Goal: Task Accomplishment & Management: Manage account settings

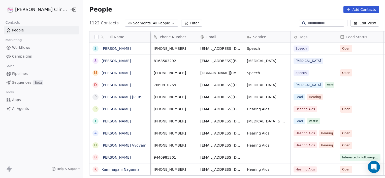
scroll to position [0, 45]
click at [343, 47] on span "Open" at bounding box center [347, 48] width 8 height 5
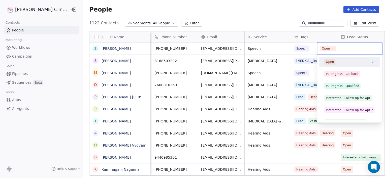
click at [330, 47] on span "Open" at bounding box center [328, 49] width 16 height 6
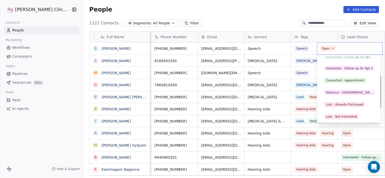
scroll to position [48, 0]
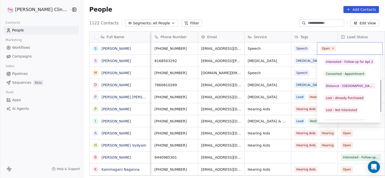
click at [342, 87] on div "Distance - [GEOGRAPHIC_DATA]" at bounding box center [350, 86] width 48 height 5
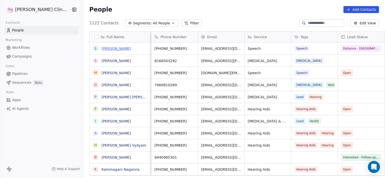
click at [102, 49] on link "[PERSON_NAME]" at bounding box center [116, 49] width 29 height 4
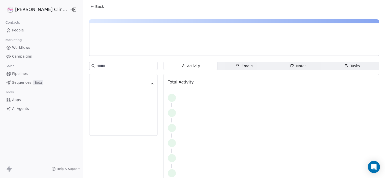
click at [290, 68] on icon "button" at bounding box center [292, 66] width 4 height 4
click at [290, 68] on div "Notes" at bounding box center [298, 65] width 16 height 5
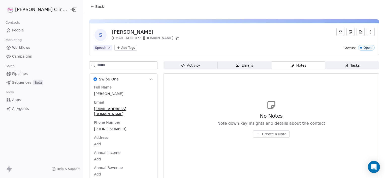
click at [263, 136] on span "Create a Note" at bounding box center [274, 134] width 24 height 5
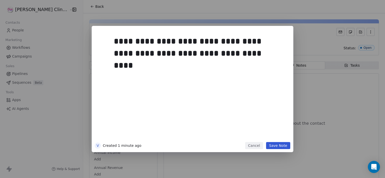
click at [275, 146] on button "Save Note" at bounding box center [278, 145] width 24 height 7
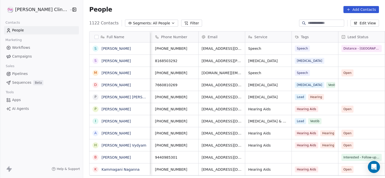
scroll to position [0, 45]
click at [341, 55] on div "grid" at bounding box center [361, 61] width 46 height 12
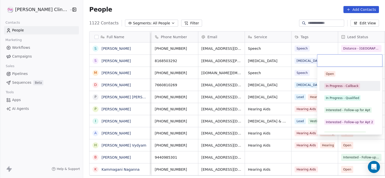
click at [335, 86] on div "In Progress - Callback" at bounding box center [342, 86] width 33 height 5
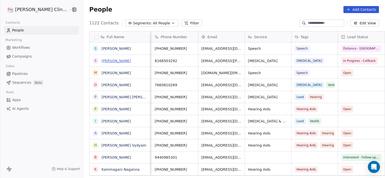
click at [103, 62] on link "[PERSON_NAME]" at bounding box center [116, 61] width 29 height 4
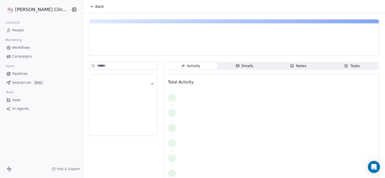
click at [290, 66] on div "Notes" at bounding box center [298, 65] width 16 height 5
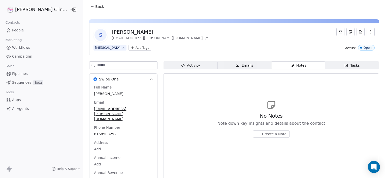
click at [262, 134] on span "Create a Note" at bounding box center [274, 134] width 24 height 5
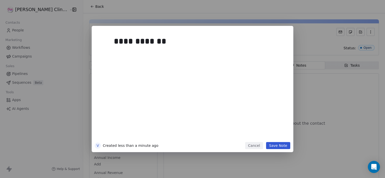
click at [283, 147] on button "Save Note" at bounding box center [278, 145] width 24 height 7
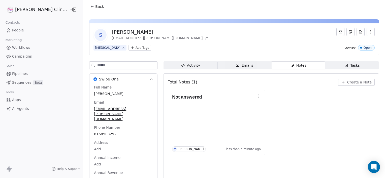
click at [283, 147] on div "Not answered V Vani Myla less than a minute ago" at bounding box center [271, 123] width 207 height 66
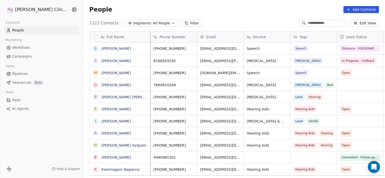
scroll to position [0, 46]
click at [342, 75] on span "Open" at bounding box center [346, 73] width 8 height 5
click at [342, 72] on span "Open" at bounding box center [346, 73] width 8 height 5
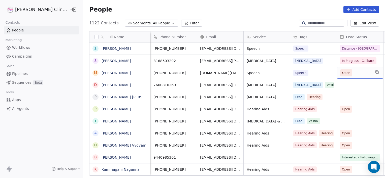
click at [342, 72] on span "Open" at bounding box center [346, 73] width 8 height 5
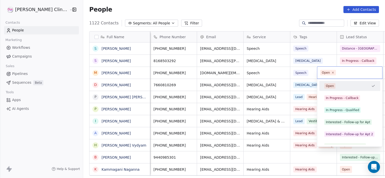
click at [330, 72] on span "Open" at bounding box center [328, 73] width 16 height 6
click at [334, 101] on div "In Progress - Callback" at bounding box center [349, 98] width 57 height 8
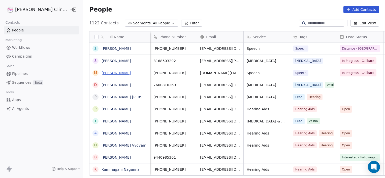
click at [102, 73] on link "[PERSON_NAME]" at bounding box center [116, 73] width 29 height 4
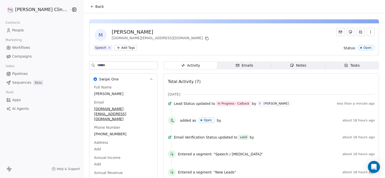
click at [273, 66] on span "Notes Notes" at bounding box center [298, 65] width 54 height 8
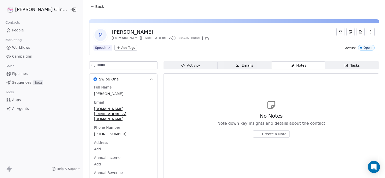
click at [267, 133] on span "Create a Note" at bounding box center [274, 134] width 24 height 5
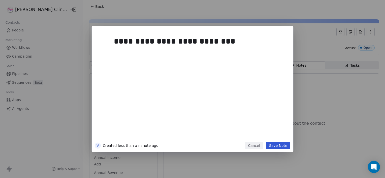
click at [274, 145] on button "Save Note" at bounding box center [278, 145] width 24 height 7
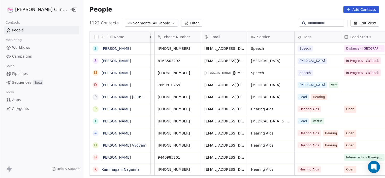
scroll to position [0, 42]
click at [345, 84] on div "grid" at bounding box center [364, 85] width 46 height 12
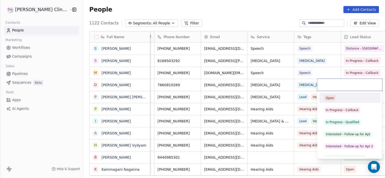
click at [345, 84] on input "text" at bounding box center [349, 85] width 59 height 6
click at [330, 112] on div "In Progress - Callback" at bounding box center [342, 110] width 33 height 5
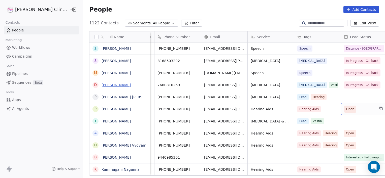
drag, startPoint x: 330, startPoint y: 112, endPoint x: 92, endPoint y: 84, distance: 238.7
click at [102, 84] on link "[PERSON_NAME]" at bounding box center [116, 85] width 29 height 4
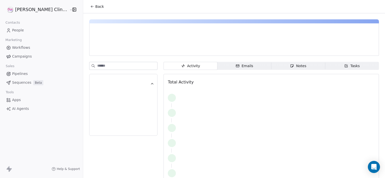
click at [271, 68] on span "Notes Notes" at bounding box center [298, 66] width 54 height 8
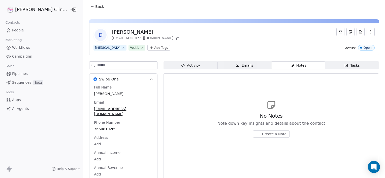
click at [262, 134] on span "Create a Note" at bounding box center [274, 134] width 24 height 5
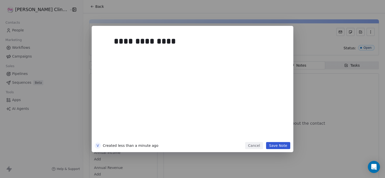
click at [276, 145] on button "Save Note" at bounding box center [278, 145] width 24 height 7
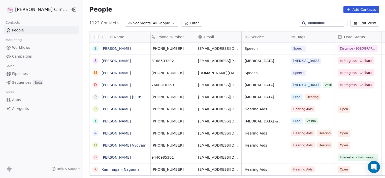
scroll to position [0, 48]
click at [340, 110] on span "Open" at bounding box center [344, 109] width 8 height 5
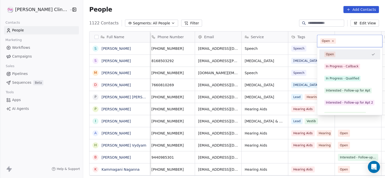
click at [327, 110] on div "Converted - Appointment" at bounding box center [349, 115] width 61 height 10
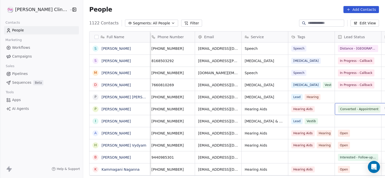
click at [340, 107] on span "Converted - Appointment" at bounding box center [359, 109] width 38 height 5
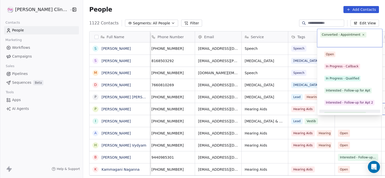
scroll to position [0, 0]
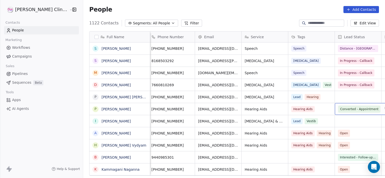
click at [340, 107] on span "Converted - Appointment" at bounding box center [359, 109] width 38 height 5
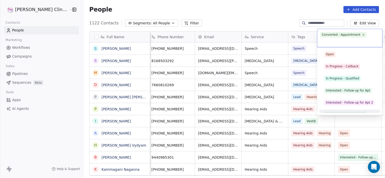
scroll to position [7, 0]
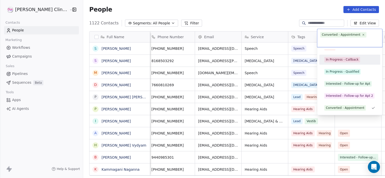
click at [340, 56] on div "In Progress - Callback" at bounding box center [349, 60] width 57 height 8
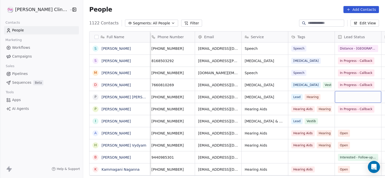
click at [340, 98] on div "grid" at bounding box center [358, 97] width 46 height 12
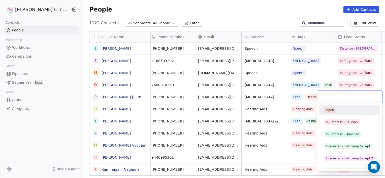
click at [340, 98] on input "text" at bounding box center [349, 97] width 59 height 6
click at [334, 123] on div "In Progress - Callback" at bounding box center [342, 122] width 33 height 5
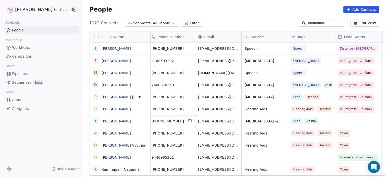
scroll to position [0, 46]
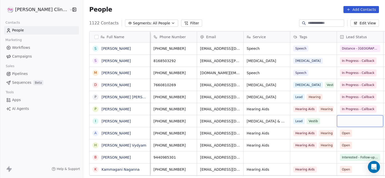
click at [348, 119] on div "grid" at bounding box center [360, 121] width 46 height 12
click at [348, 119] on span "Interested - Follow-up for Apt 2" at bounding box center [365, 121] width 47 height 5
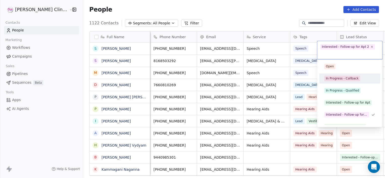
click at [335, 80] on div "In Progress - Callback" at bounding box center [342, 78] width 33 height 5
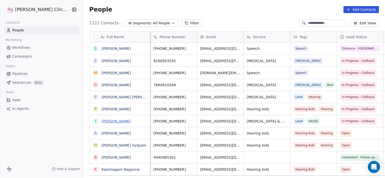
click at [102, 119] on link "[PERSON_NAME]" at bounding box center [116, 121] width 29 height 4
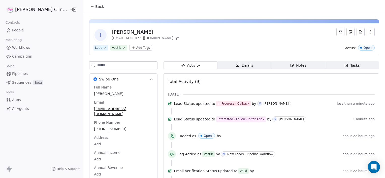
click at [290, 63] on div "Notes" at bounding box center [298, 65] width 16 height 5
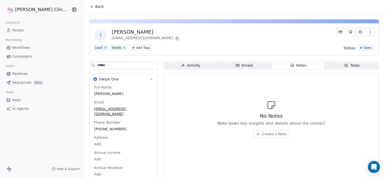
click at [261, 131] on button "Create a Note" at bounding box center [271, 134] width 37 height 7
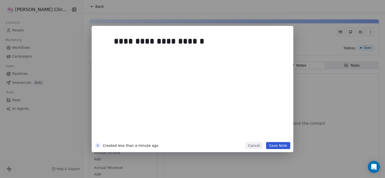
click at [277, 146] on button "Save Note" at bounding box center [278, 145] width 24 height 7
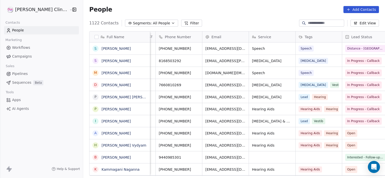
scroll to position [0, 41]
click at [102, 134] on link "[PERSON_NAME]" at bounding box center [116, 134] width 29 height 4
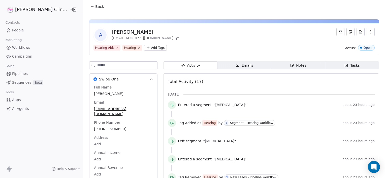
click at [344, 68] on div "Tasks" at bounding box center [352, 65] width 16 height 5
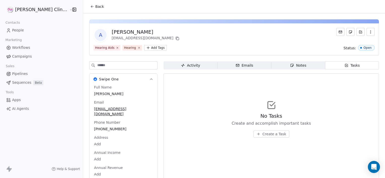
click at [263, 134] on span "Create a Task" at bounding box center [275, 134] width 24 height 5
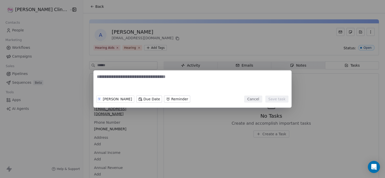
click at [122, 80] on textarea at bounding box center [192, 84] width 191 height 20
type textarea "**********"
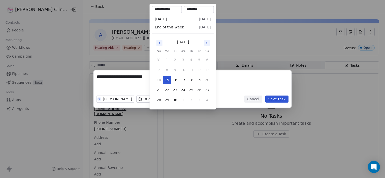
click at [155, 102] on body "**********" at bounding box center [192, 89] width 385 height 178
click at [173, 91] on button "23" at bounding box center [175, 90] width 8 height 8
type input "**********"
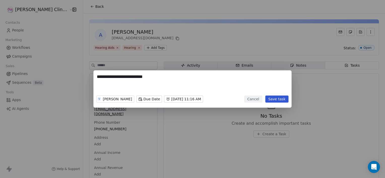
click at [137, 103] on div "**********" at bounding box center [192, 89] width 385 height 37
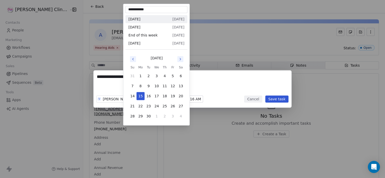
click at [136, 99] on body "**********" at bounding box center [192, 89] width 385 height 178
click at [140, 107] on button "22" at bounding box center [141, 106] width 8 height 8
type input "**********"
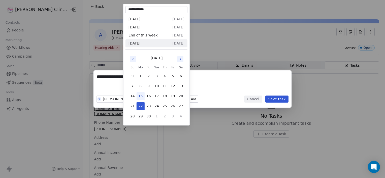
click at [140, 100] on body "**********" at bounding box center [192, 89] width 385 height 178
click at [161, 106] on button "25" at bounding box center [165, 106] width 8 height 8
type input "**********"
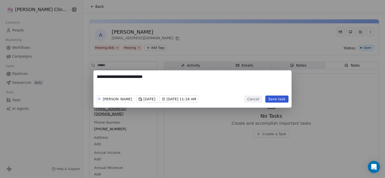
click at [275, 102] on button "Save task" at bounding box center [276, 99] width 23 height 7
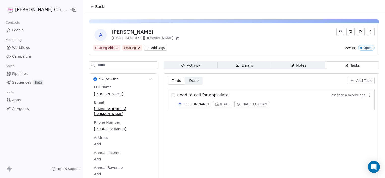
click at [277, 66] on span "Notes Notes" at bounding box center [298, 65] width 54 height 8
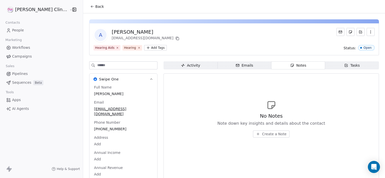
click at [198, 89] on div "No Notes Note down key insights and details about the contact Create a Note" at bounding box center [271, 119] width 207 height 62
click at [262, 133] on span "Create a Note" at bounding box center [274, 134] width 24 height 5
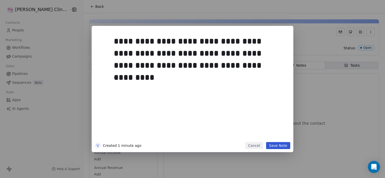
click at [254, 133] on div "**********" at bounding box center [200, 86] width 172 height 107
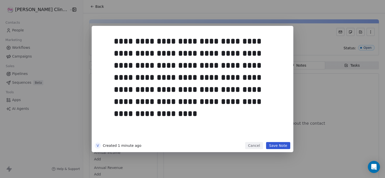
click at [277, 146] on button "Save Note" at bounding box center [278, 145] width 24 height 7
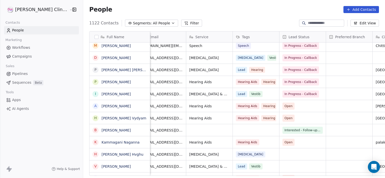
scroll to position [0, 111]
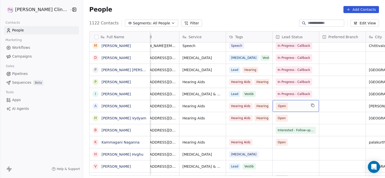
click at [279, 108] on span "Open" at bounding box center [291, 106] width 31 height 7
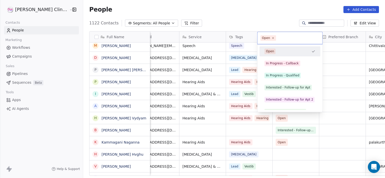
click at [279, 108] on div "Converted - Appointment" at bounding box center [290, 112] width 57 height 8
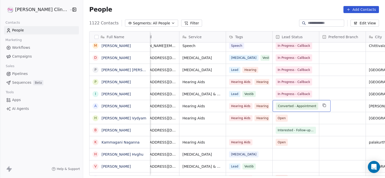
click at [279, 108] on span "Converted - Appointment" at bounding box center [297, 106] width 38 height 5
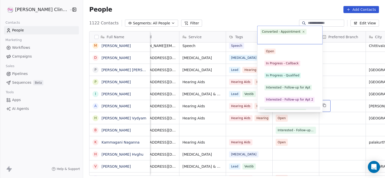
scroll to position [0, 0]
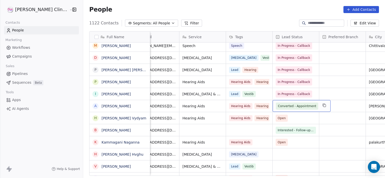
click at [278, 109] on span "Converted - Appointment" at bounding box center [297, 106] width 42 height 7
click at [278, 105] on span "Converted - Appointment" at bounding box center [297, 106] width 38 height 5
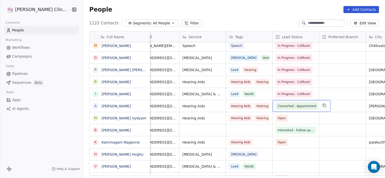
click at [278, 105] on span "Converted - Appointment" at bounding box center [297, 106] width 38 height 5
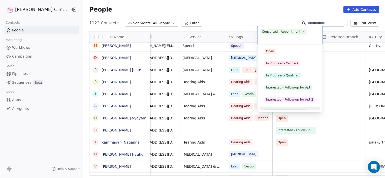
scroll to position [7, 0]
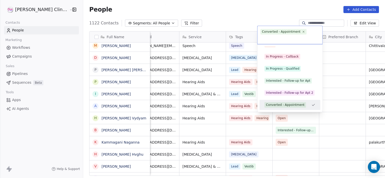
click at [275, 105] on div "Converted - Appointment" at bounding box center [285, 105] width 39 height 5
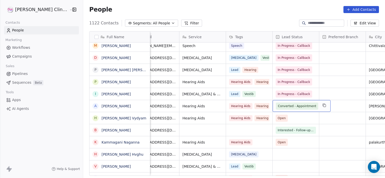
click at [278, 105] on span "Converted - Appointment" at bounding box center [297, 106] width 38 height 5
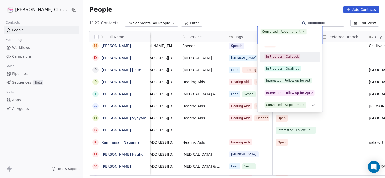
click at [278, 54] on div "In Progress - Callback" at bounding box center [282, 56] width 33 height 5
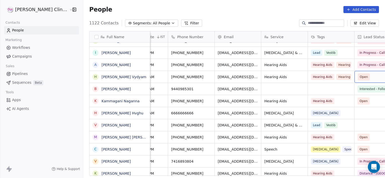
scroll to position [0, 40]
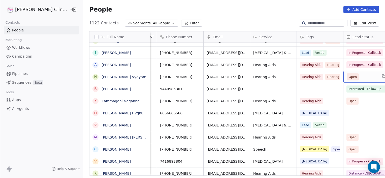
click at [347, 77] on span "Open" at bounding box center [362, 77] width 31 height 7
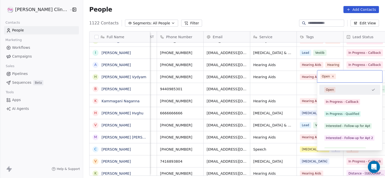
click at [345, 77] on input "text" at bounding box center [358, 77] width 42 height 6
click at [339, 103] on div "In Progress - Callback" at bounding box center [342, 102] width 33 height 5
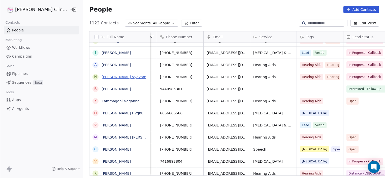
click at [108, 76] on link "[PERSON_NAME] Vydyam" at bounding box center [124, 77] width 45 height 4
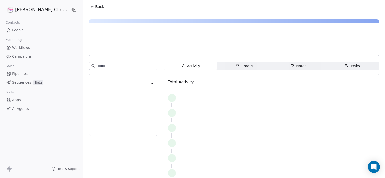
click at [299, 67] on span "Notes Notes" at bounding box center [298, 66] width 54 height 8
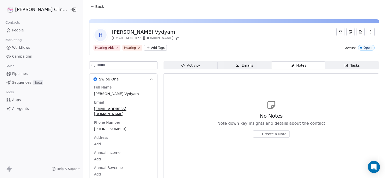
click at [262, 137] on button "Create a Note" at bounding box center [271, 134] width 37 height 7
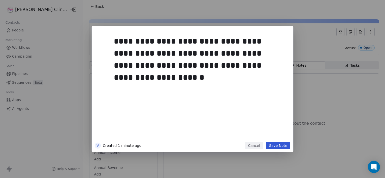
click at [274, 148] on button "Save Note" at bounding box center [278, 145] width 24 height 7
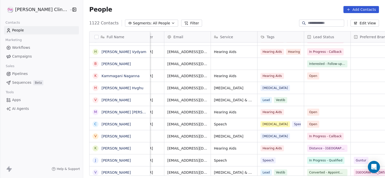
scroll to position [0, 85]
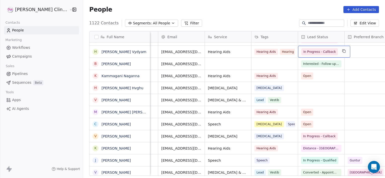
click at [303, 50] on span "In Progress - Callback" at bounding box center [319, 51] width 33 height 5
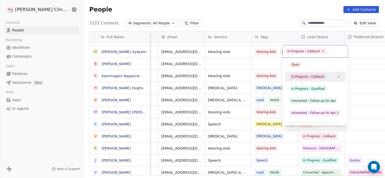
click at [127, 80] on html "RASYA Clinic External Contacts People Marketing Workflows Campaigns Sales Pipel…" at bounding box center [192, 89] width 385 height 178
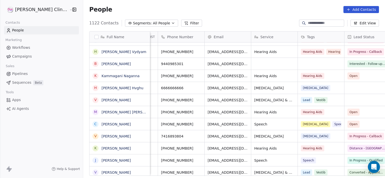
scroll to position [2, 38]
click at [102, 136] on link "[PERSON_NAME]" at bounding box center [116, 137] width 29 height 4
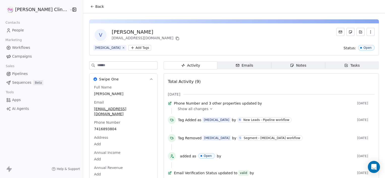
click at [293, 68] on div "Notes" at bounding box center [298, 65] width 16 height 5
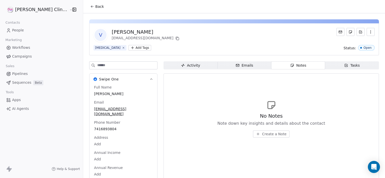
drag, startPoint x: 293, startPoint y: 68, endPoint x: 267, endPoint y: 136, distance: 73.1
click at [267, 136] on div "Activity Activity Emails Emails Notes Notes Tasks Tasks No Notes Note down key …" at bounding box center [271, 127] width 215 height 132
click at [267, 136] on span "Create a Note" at bounding box center [274, 134] width 24 height 5
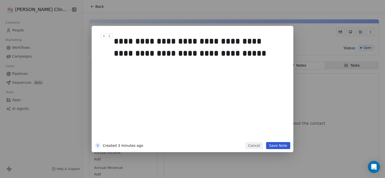
drag, startPoint x: 110, startPoint y: 39, endPoint x: 167, endPoint y: 53, distance: 59.1
click at [167, 53] on div "**********" at bounding box center [193, 85] width 196 height 113
click at [112, 40] on div at bounding box center [107, 37] width 13 height 9
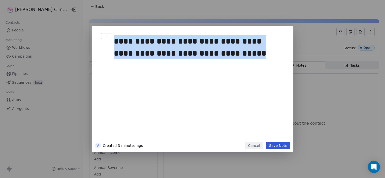
click at [112, 40] on div at bounding box center [107, 37] width 13 height 9
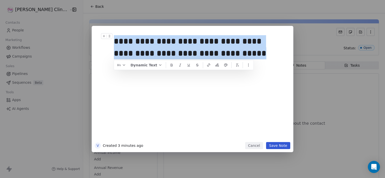
click at [112, 40] on div at bounding box center [107, 37] width 13 height 9
copy div "**********"
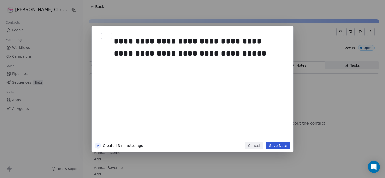
click at [279, 148] on button "Save Note" at bounding box center [278, 145] width 24 height 7
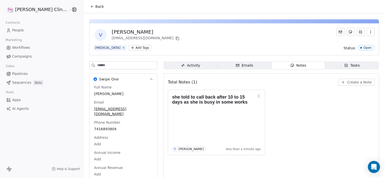
click at [333, 67] on span "Tasks Tasks" at bounding box center [352, 65] width 54 height 8
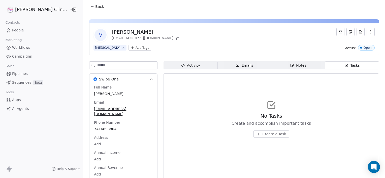
click at [271, 134] on span "Create a Task" at bounding box center [275, 134] width 24 height 5
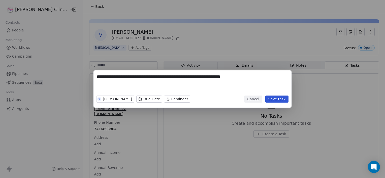
type textarea "**********"
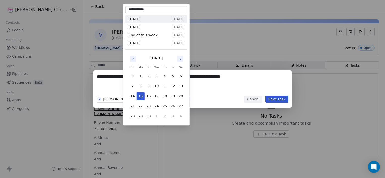
click at [141, 100] on body "**********" at bounding box center [192, 89] width 385 height 178
click at [150, 116] on button "30" at bounding box center [149, 116] width 8 height 8
type input "**********"
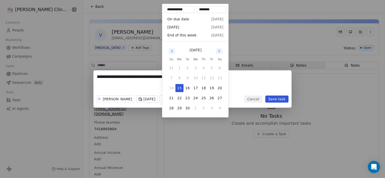
click at [169, 103] on body "**********" at bounding box center [192, 89] width 385 height 178
click at [178, 110] on button "29" at bounding box center [179, 108] width 8 height 8
type input "**********"
click at [276, 98] on div "**********" at bounding box center [192, 89] width 385 height 37
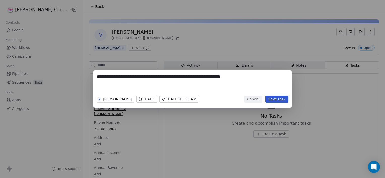
click at [276, 98] on button "Save task" at bounding box center [276, 99] width 23 height 7
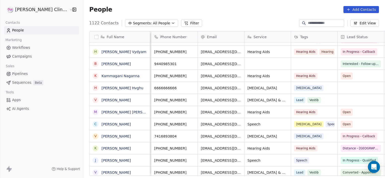
scroll to position [0, 62]
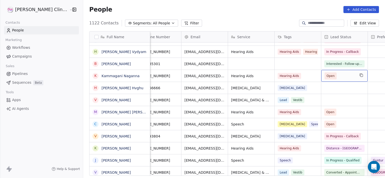
click at [327, 76] on span "Open" at bounding box center [331, 76] width 8 height 5
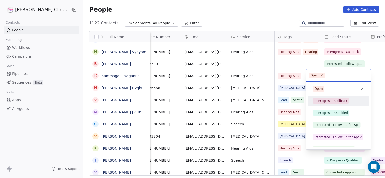
drag, startPoint x: 313, startPoint y: 76, endPoint x: 328, endPoint y: 99, distance: 28.0
click at [328, 99] on div "In Progress - Callback" at bounding box center [330, 101] width 33 height 5
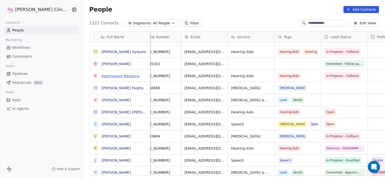
click at [108, 75] on link "Kammagani Naganna" at bounding box center [121, 76] width 38 height 4
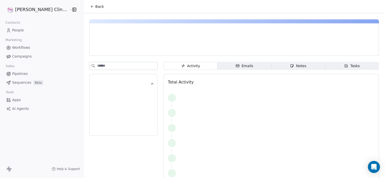
click at [108, 75] on div at bounding box center [123, 105] width 68 height 62
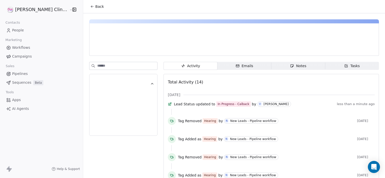
click at [311, 66] on span "Notes Notes" at bounding box center [298, 66] width 54 height 8
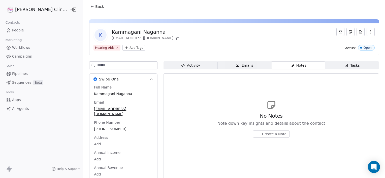
click at [262, 133] on span "Create a Note" at bounding box center [274, 134] width 24 height 5
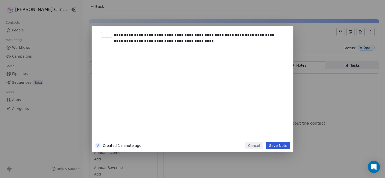
click at [276, 147] on button "Save Note" at bounding box center [278, 145] width 24 height 7
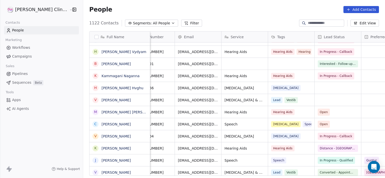
scroll to position [0, 69]
click at [320, 75] on span "In Progress - Callback" at bounding box center [336, 76] width 33 height 5
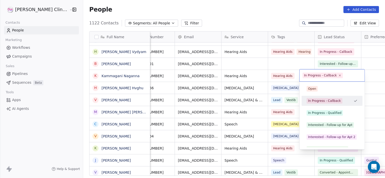
drag, startPoint x: 320, startPoint y: 75, endPoint x: 322, endPoint y: 113, distance: 38.1
click at [322, 113] on div "In Progress - Qualified" at bounding box center [324, 113] width 33 height 5
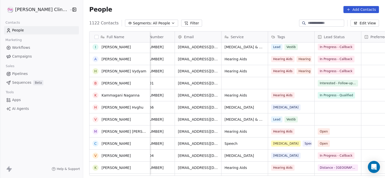
scroll to position [74, 0]
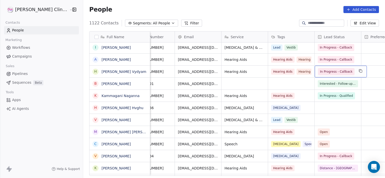
click at [324, 72] on span "In Progress - Callback" at bounding box center [336, 71] width 33 height 5
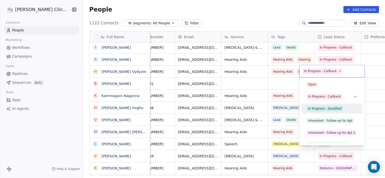
drag, startPoint x: 324, startPoint y: 72, endPoint x: 324, endPoint y: 111, distance: 39.3
click at [324, 111] on div "In Progress - Qualified" at bounding box center [324, 109] width 33 height 5
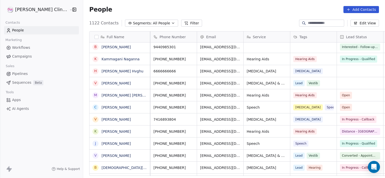
scroll to position [0, 0]
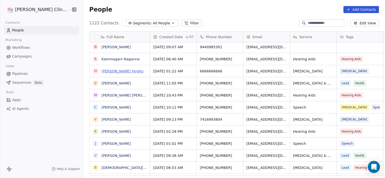
click at [102, 72] on link "[PERSON_NAME] Hvghu" at bounding box center [123, 71] width 42 height 4
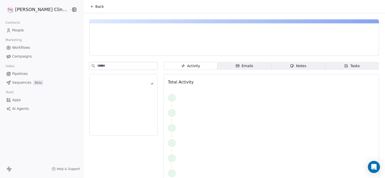
click at [275, 66] on span "Notes Notes" at bounding box center [298, 66] width 54 height 8
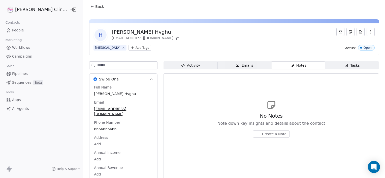
click at [262, 135] on span "Create a Note" at bounding box center [274, 134] width 24 height 5
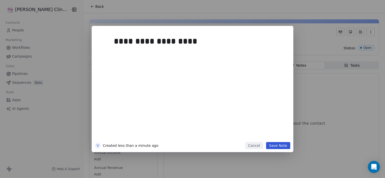
click at [281, 147] on button "Save Note" at bounding box center [278, 145] width 24 height 7
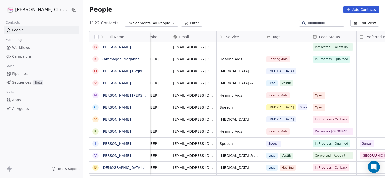
scroll to position [0, 73]
click at [310, 73] on div "grid" at bounding box center [333, 71] width 46 height 12
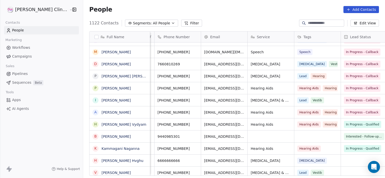
scroll to position [0, 43]
click at [102, 77] on link "[PERSON_NAME] [PERSON_NAME]" at bounding box center [132, 76] width 60 height 4
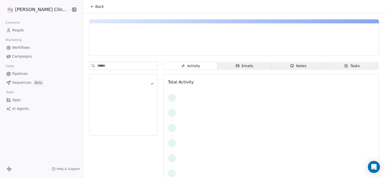
click at [290, 67] on div "Notes" at bounding box center [298, 65] width 16 height 5
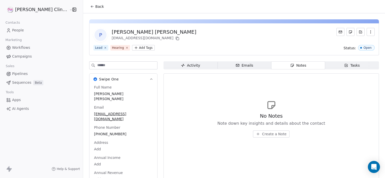
click at [265, 136] on span "Create a Note" at bounding box center [274, 134] width 24 height 5
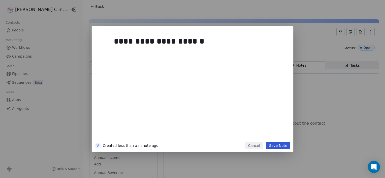
click at [278, 147] on button "Save Note" at bounding box center [278, 145] width 24 height 7
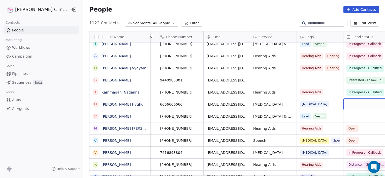
click at [358, 103] on div "grid" at bounding box center [366, 105] width 46 height 12
click at [358, 103] on span "Interested - Follow-up for Apt 2" at bounding box center [372, 104] width 47 height 5
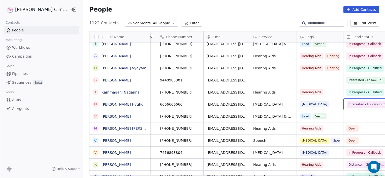
click at [352, 105] on span "Interested - Follow-up for Apt 2" at bounding box center [372, 104] width 47 height 5
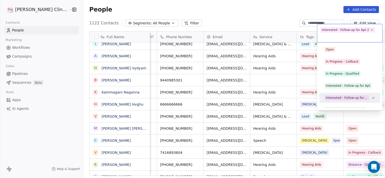
click at [352, 105] on div "Converted - Appointment" at bounding box center [349, 110] width 61 height 10
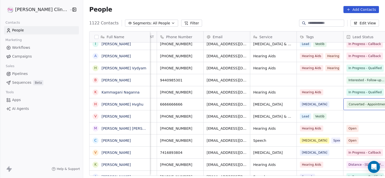
click at [350, 103] on span "Converted - Appointment" at bounding box center [368, 104] width 38 height 5
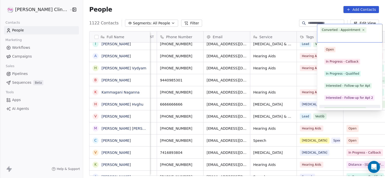
scroll to position [7, 0]
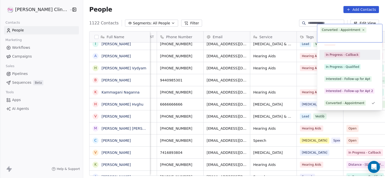
click at [339, 55] on div "In Progress - Callback" at bounding box center [342, 55] width 33 height 5
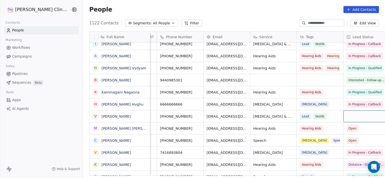
click at [347, 113] on div "grid" at bounding box center [366, 117] width 46 height 12
click at [349, 116] on span "Interested - Follow-up for Apt 2" at bounding box center [372, 116] width 47 height 5
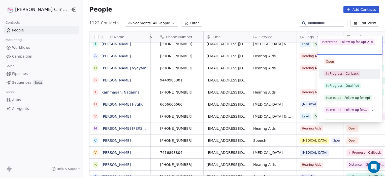
click at [335, 72] on div "In Progress - Callback" at bounding box center [342, 74] width 33 height 5
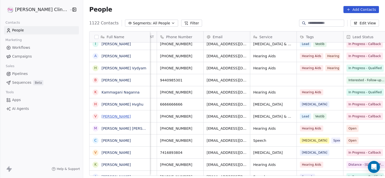
click at [102, 116] on link "[PERSON_NAME]" at bounding box center [116, 117] width 29 height 4
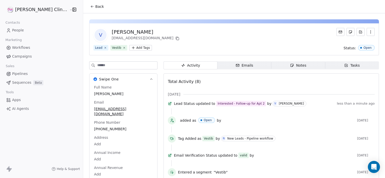
click at [290, 68] on div "Notes" at bounding box center [298, 65] width 16 height 5
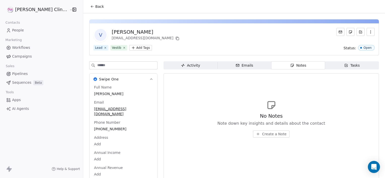
click at [262, 134] on span "Create a Note" at bounding box center [274, 134] width 24 height 5
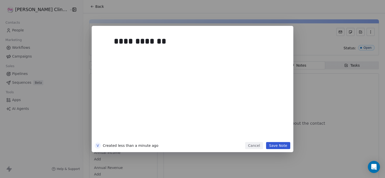
click at [282, 147] on button "Save Note" at bounding box center [278, 145] width 24 height 7
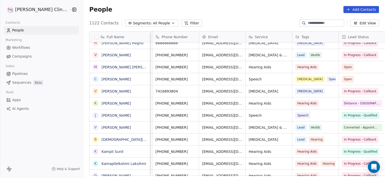
scroll to position [0, 45]
click at [119, 69] on link "[PERSON_NAME] [PERSON_NAME] Nellore" at bounding box center [138, 67] width 73 height 4
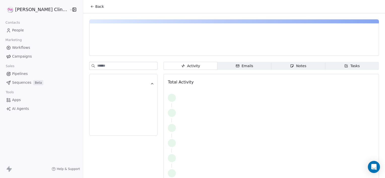
click at [344, 67] on icon "button" at bounding box center [346, 66] width 4 height 4
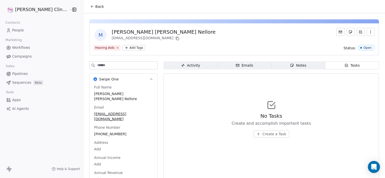
click at [253, 136] on button "Create a Task" at bounding box center [271, 134] width 36 height 7
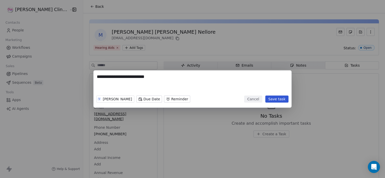
type textarea "**********"
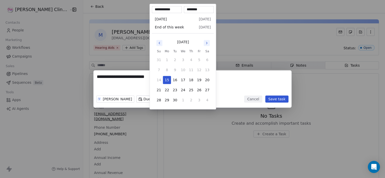
click at [156, 101] on body "**********" at bounding box center [192, 89] width 385 height 178
click at [165, 82] on button "15" at bounding box center [167, 80] width 8 height 8
click at [190, 9] on input "********" at bounding box center [199, 9] width 28 height 5
type input "********"
click at [200, 140] on div "**********" at bounding box center [192, 89] width 385 height 178
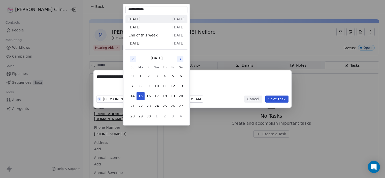
click at [137, 97] on body "**********" at bounding box center [192, 89] width 385 height 178
click at [141, 97] on button "15" at bounding box center [141, 96] width 8 height 8
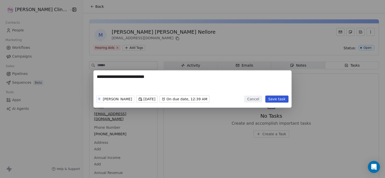
click at [286, 99] on button "Save task" at bounding box center [276, 99] width 23 height 7
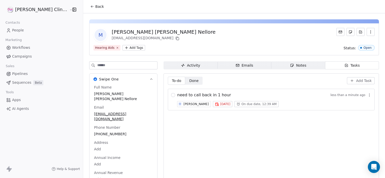
click at [241, 105] on span "On due date, 12:39 AM" at bounding box center [258, 104] width 35 height 4
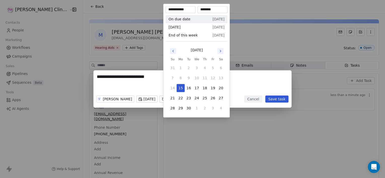
click at [201, 99] on body "**********" at bounding box center [192, 89] width 385 height 178
click at [212, 9] on input "********" at bounding box center [213, 9] width 28 height 5
click at [220, 9] on input "********" at bounding box center [213, 9] width 28 height 5
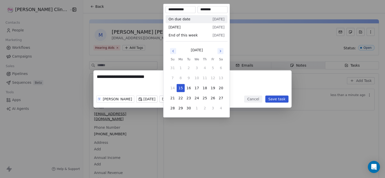
click at [220, 9] on input "********" at bounding box center [213, 9] width 28 height 5
type input "********"
click at [258, 69] on div "**********" at bounding box center [192, 89] width 385 height 178
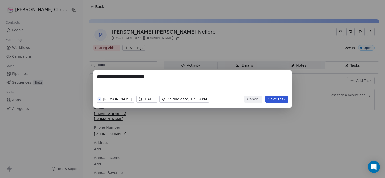
click at [274, 100] on button "Save task" at bounding box center [276, 99] width 23 height 7
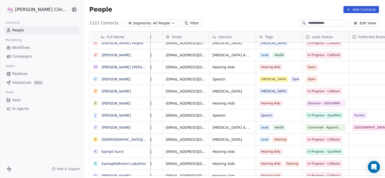
scroll to position [0, 87]
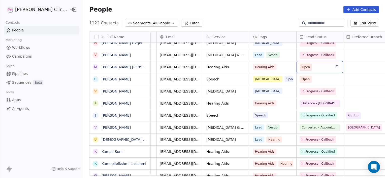
click at [300, 67] on span "Open" at bounding box center [315, 67] width 31 height 7
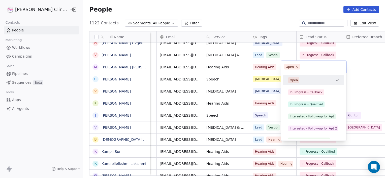
drag, startPoint x: 298, startPoint y: 67, endPoint x: 302, endPoint y: 91, distance: 24.6
click at [302, 91] on div "In Progress - Callback" at bounding box center [306, 92] width 33 height 5
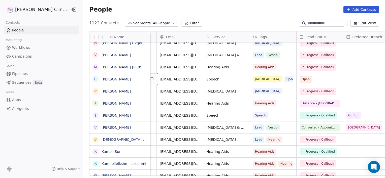
scroll to position [0, 46]
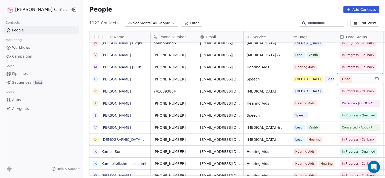
click at [341, 81] on span "Open" at bounding box center [355, 79] width 31 height 7
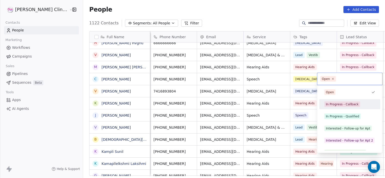
click at [330, 105] on div "In Progress - Callback" at bounding box center [342, 104] width 33 height 5
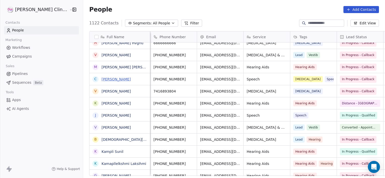
click at [102, 81] on link "[PERSON_NAME]" at bounding box center [116, 79] width 29 height 4
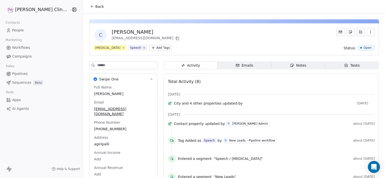
click at [272, 68] on span "Notes Notes" at bounding box center [298, 65] width 54 height 8
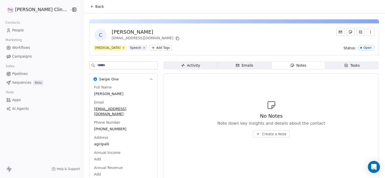
click at [253, 137] on button "Create a Note" at bounding box center [271, 134] width 37 height 7
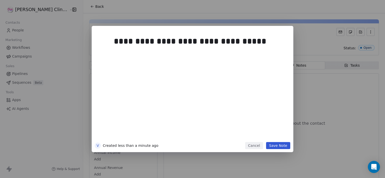
click at [279, 145] on button "Save Note" at bounding box center [278, 145] width 24 height 7
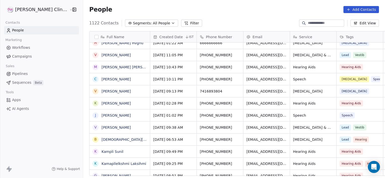
scroll to position [153, 313]
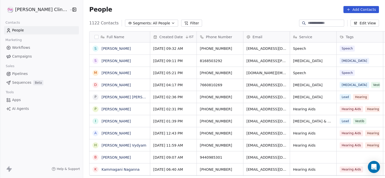
scroll to position [153, 313]
click at [353, 11] on button "Add Contacts" at bounding box center [361, 9] width 36 height 7
click at [353, 22] on span "Create new contact" at bounding box center [363, 20] width 35 height 5
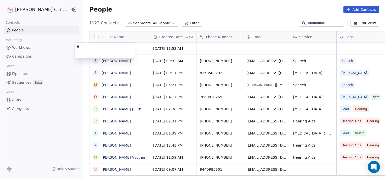
type textarea "***"
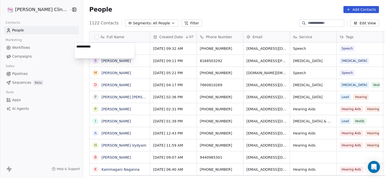
type textarea "**********"
click at [371, 8] on button "Add Contacts" at bounding box center [361, 9] width 36 height 7
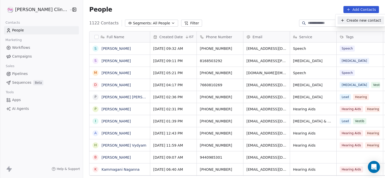
click at [352, 20] on span "Create new contact" at bounding box center [363, 20] width 35 height 5
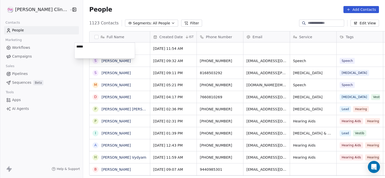
type textarea "******"
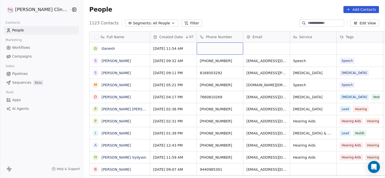
click at [197, 51] on div "grid" at bounding box center [220, 49] width 46 height 12
type input "**********"
click at [248, 47] on html "RASYA Clinic External Contacts People Marketing Workflows Campaigns Sales Pipel…" at bounding box center [192, 89] width 385 height 178
click at [287, 47] on html "RASYA Clinic External Contacts People Marketing Workflows Campaigns Sales Pipel…" at bounding box center [192, 89] width 385 height 178
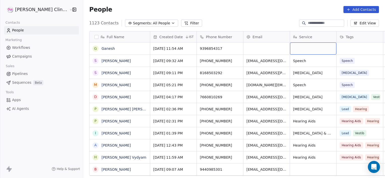
click at [290, 47] on div "grid" at bounding box center [313, 49] width 46 height 12
click at [287, 47] on textarea at bounding box center [298, 51] width 46 height 16
type textarea "*******"
click at [336, 47] on html "RASYA Clinic External Contacts People Marketing Workflows Campaigns Sales Pipel…" at bounding box center [192, 89] width 385 height 178
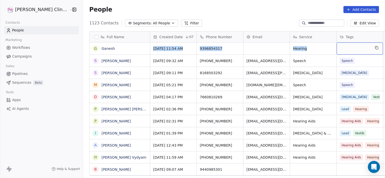
click at [337, 47] on div "grid" at bounding box center [360, 49] width 46 height 12
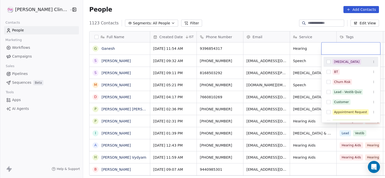
click at [336, 47] on input "text" at bounding box center [350, 49] width 53 height 6
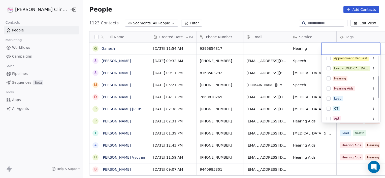
scroll to position [60, 0]
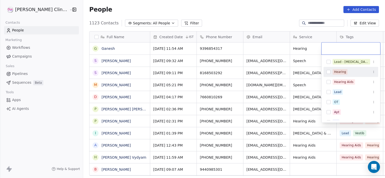
click at [337, 73] on div "Hearing" at bounding box center [340, 72] width 12 height 5
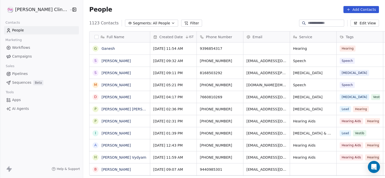
click at [299, 62] on html "RASYA Clinic External Contacts People Marketing Workflows Campaigns Sales Pipel…" at bounding box center [192, 89] width 385 height 178
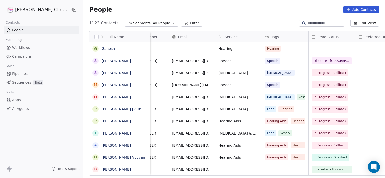
scroll to position [0, 78]
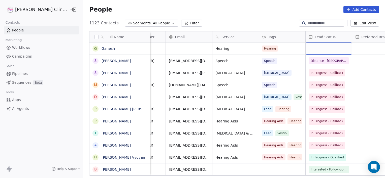
click at [306, 46] on div "grid" at bounding box center [329, 49] width 46 height 12
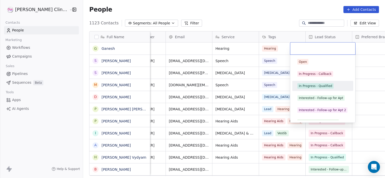
click at [299, 87] on div "In Progress - Qualified" at bounding box center [315, 86] width 33 height 5
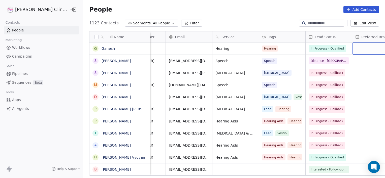
scroll to position [0, 86]
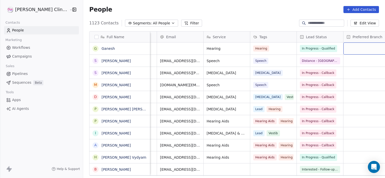
click at [359, 50] on div "grid" at bounding box center [366, 49] width 46 height 12
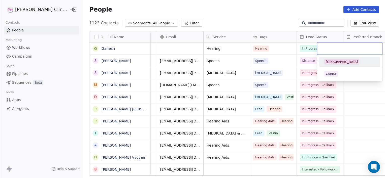
click at [359, 50] on input "text" at bounding box center [349, 49] width 59 height 6
click at [330, 64] on div "[GEOGRAPHIC_DATA]" at bounding box center [342, 62] width 32 height 5
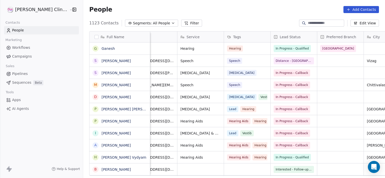
scroll to position [0, 166]
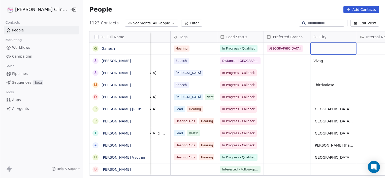
click at [311, 52] on div "grid" at bounding box center [333, 49] width 46 height 12
click at [311, 52] on textarea at bounding box center [318, 51] width 46 height 16
click at [91, 48] on html "RASYA Clinic External Contacts People Marketing Workflows Campaigns Sales Pipel…" at bounding box center [192, 89] width 385 height 178
click at [102, 48] on link "Ganesh" at bounding box center [108, 49] width 13 height 4
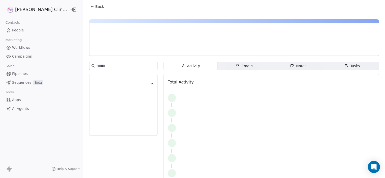
click at [293, 62] on span "Notes Notes" at bounding box center [298, 66] width 54 height 8
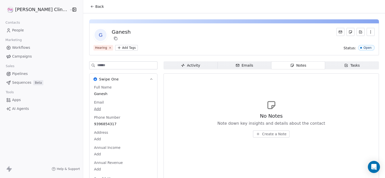
click at [262, 132] on span "Create a Note" at bounding box center [274, 134] width 24 height 5
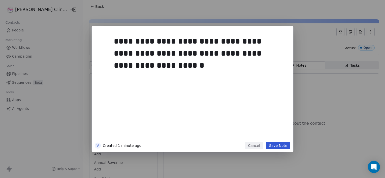
click at [275, 147] on button "Save Note" at bounding box center [278, 145] width 24 height 7
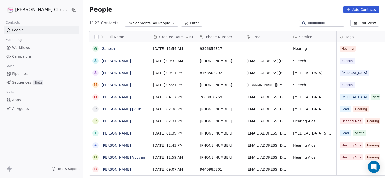
scroll to position [153, 313]
click at [350, 10] on icon at bounding box center [348, 10] width 4 height 4
click at [350, 22] on span "Create new contact" at bounding box center [363, 20] width 35 height 5
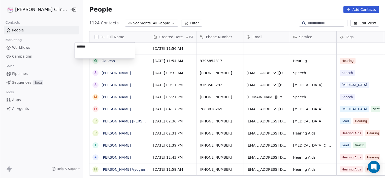
type textarea "******"
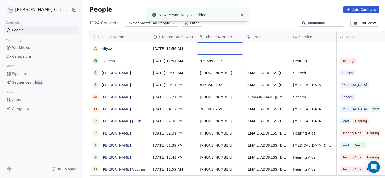
click at [204, 48] on div "grid" at bounding box center [220, 49] width 46 height 12
click at [204, 48] on input at bounding box center [205, 49] width 44 height 10
paste input "**********"
type input "**********"
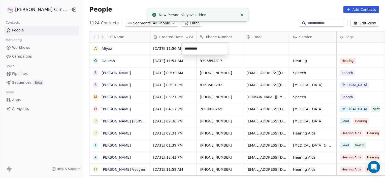
click at [281, 47] on html "RASYA Clinic External Contacts People Marketing Workflows Campaigns Sales Pipel…" at bounding box center [192, 89] width 385 height 178
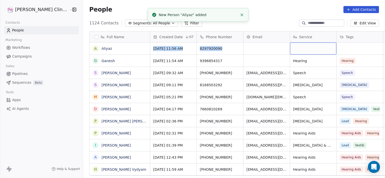
click at [290, 47] on div "grid" at bounding box center [313, 49] width 46 height 12
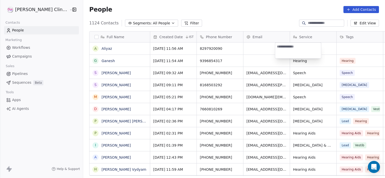
click at [281, 47] on textarea at bounding box center [298, 51] width 46 height 16
type textarea "*******"
click at [339, 46] on html "RASYA Clinic External Contacts People Marketing Workflows Campaigns Sales Pipel…" at bounding box center [192, 89] width 385 height 178
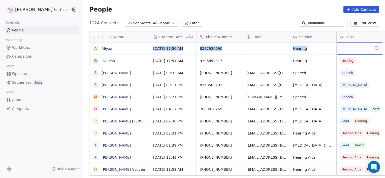
click at [339, 46] on div "grid" at bounding box center [360, 49] width 46 height 12
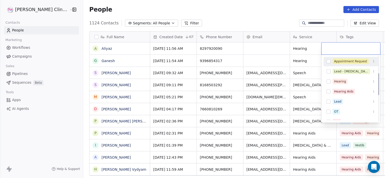
scroll to position [51, 0]
click at [339, 82] on div "Hearing" at bounding box center [340, 81] width 12 height 5
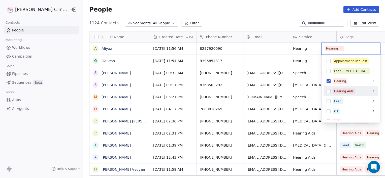
click at [340, 91] on div "Hearing Aids" at bounding box center [343, 91] width 19 height 5
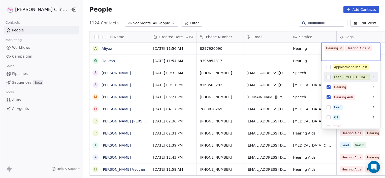
click at [309, 45] on html "RASYA Clinic External Contacts People Marketing Workflows Campaigns Sales Pipel…" at bounding box center [192, 89] width 385 height 178
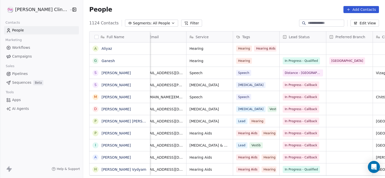
scroll to position [0, 103]
click at [280, 46] on div "grid" at bounding box center [303, 49] width 46 height 12
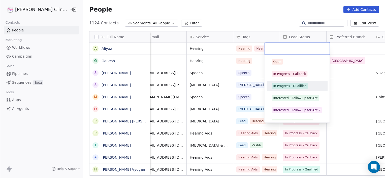
click at [291, 87] on div "In Progress - Qualified" at bounding box center [289, 86] width 33 height 5
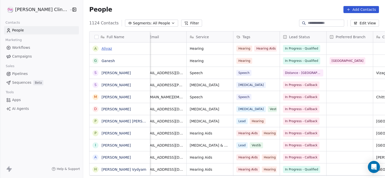
click at [102, 48] on link "Aliyaz" at bounding box center [107, 49] width 11 height 4
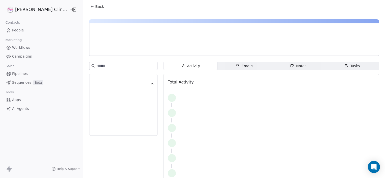
click at [93, 48] on div at bounding box center [146, 48] width 107 height 5
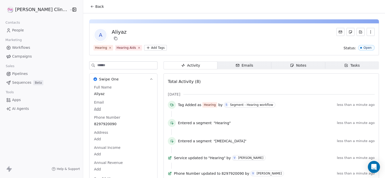
click at [271, 63] on span "Notes Notes" at bounding box center [298, 65] width 54 height 8
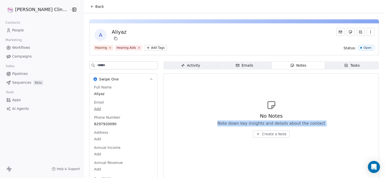
drag, startPoint x: 209, startPoint y: 108, endPoint x: 253, endPoint y: 139, distance: 54.6
click at [253, 139] on div "No Notes Note down key insights and details about the contact Create a Note" at bounding box center [271, 119] width 207 height 62
drag, startPoint x: 253, startPoint y: 139, endPoint x: 251, endPoint y: 135, distance: 4.4
click at [253, 135] on button "Create a Note" at bounding box center [271, 134] width 37 height 7
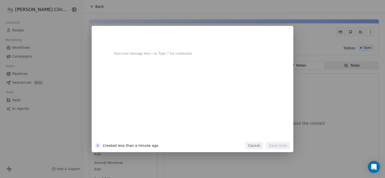
click at [251, 135] on div at bounding box center [200, 86] width 172 height 107
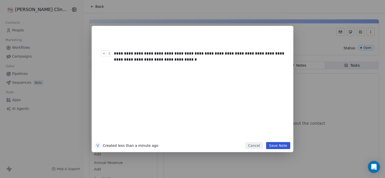
click at [182, 62] on div "**********" at bounding box center [200, 57] width 172 height 12
click at [123, 54] on span "**********" at bounding box center [199, 57] width 171 height 10
click at [187, 59] on div "**********" at bounding box center [200, 57] width 172 height 12
click at [273, 145] on button "Save Note" at bounding box center [278, 145] width 24 height 7
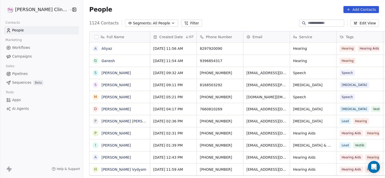
scroll to position [153, 313]
click at [350, 9] on icon at bounding box center [348, 10] width 4 height 4
click at [355, 23] on span "Create new contact" at bounding box center [363, 20] width 35 height 5
type textarea "******"
click at [310, 11] on html "RASYA Clinic External Contacts People Marketing Workflows Campaigns Sales Pipel…" at bounding box center [192, 89] width 385 height 178
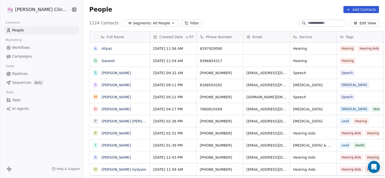
click at [366, 10] on button "Add Contacts" at bounding box center [361, 9] width 36 height 7
click at [366, 18] on span "Create new contact" at bounding box center [363, 20] width 35 height 5
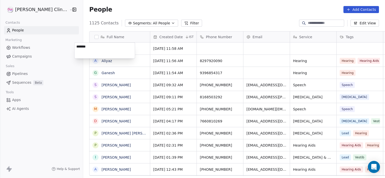
type textarea "********"
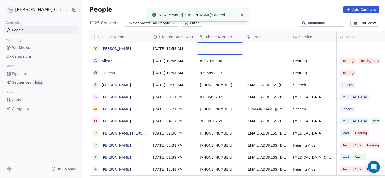
click at [212, 52] on div "grid" at bounding box center [220, 49] width 46 height 12
click at [212, 52] on input at bounding box center [205, 49] width 44 height 10
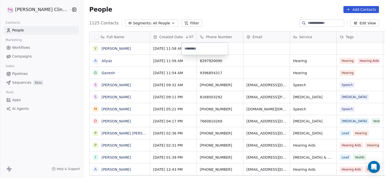
paste input "**********"
type input "**********"
click at [300, 51] on html "RASYA Clinic External Contacts People Marketing Workflows Campaigns Sales Pipel…" at bounding box center [192, 89] width 385 height 178
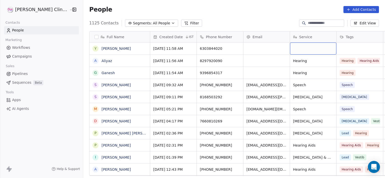
click at [295, 50] on div "grid" at bounding box center [313, 49] width 46 height 12
click at [295, 50] on textarea at bounding box center [298, 51] width 46 height 16
type textarea "*"
type textarea "********"
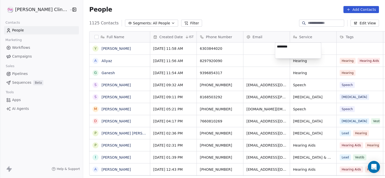
click at [328, 45] on html "RASYA Clinic External Contacts People Marketing Workflows Campaigns Sales Pipel…" at bounding box center [192, 89] width 385 height 178
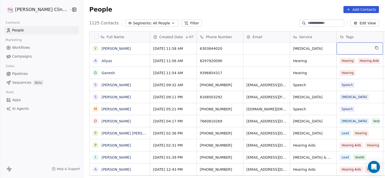
click at [337, 45] on div "grid" at bounding box center [360, 49] width 46 height 12
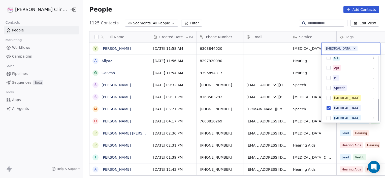
scroll to position [128, 0]
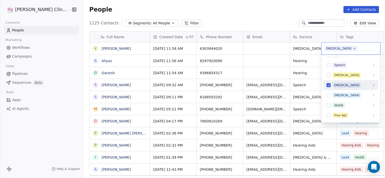
click at [336, 86] on div "[MEDICAL_DATA]" at bounding box center [346, 85] width 25 height 5
click at [302, 45] on html "RASYA Clinic External Contacts People Marketing Workflows Campaigns Sales Pipel…" at bounding box center [192, 89] width 385 height 178
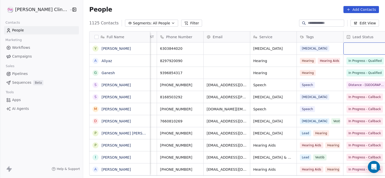
scroll to position [0, 86]
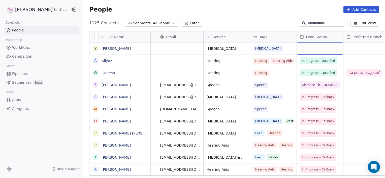
click at [309, 52] on div "grid" at bounding box center [320, 49] width 46 height 12
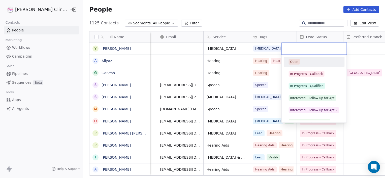
click at [309, 52] on div at bounding box center [314, 49] width 65 height 12
click at [303, 86] on div "In Progress - Qualified" at bounding box center [306, 86] width 33 height 5
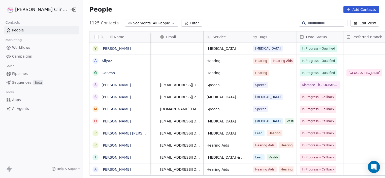
click at [343, 60] on div "grid" at bounding box center [366, 61] width 46 height 12
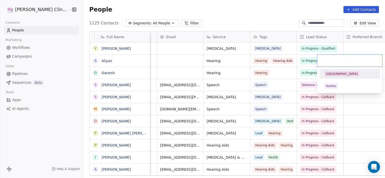
click at [339, 60] on input "text" at bounding box center [349, 61] width 59 height 6
click at [332, 76] on span "[GEOGRAPHIC_DATA]" at bounding box center [341, 74] width 35 height 6
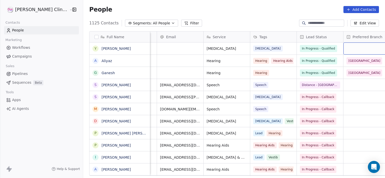
click at [343, 50] on div "grid" at bounding box center [366, 49] width 46 height 12
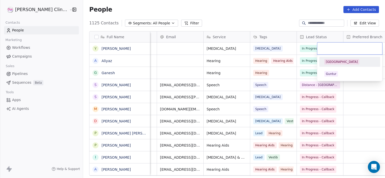
click at [341, 50] on div at bounding box center [349, 49] width 65 height 12
click at [333, 62] on div "[GEOGRAPHIC_DATA]" at bounding box center [342, 62] width 32 height 5
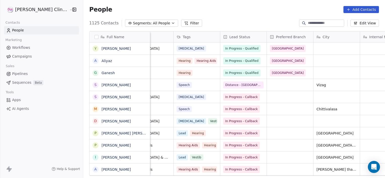
scroll to position [0, 163]
click at [102, 47] on link "[PERSON_NAME]" at bounding box center [116, 49] width 29 height 4
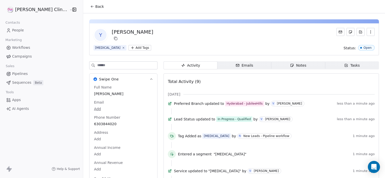
click at [271, 69] on span "Notes Notes" at bounding box center [298, 65] width 54 height 8
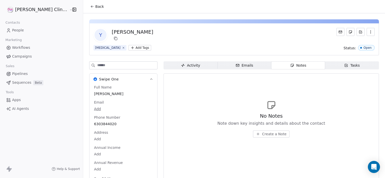
click at [267, 136] on span "Create a Note" at bounding box center [274, 134] width 24 height 5
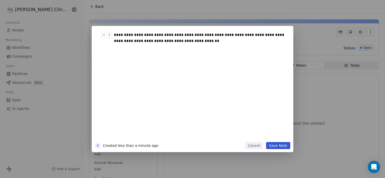
click at [143, 34] on span "**********" at bounding box center [199, 38] width 171 height 10
click at [278, 147] on button "Save Note" at bounding box center [278, 145] width 24 height 7
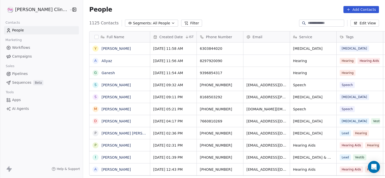
scroll to position [153, 313]
click at [366, 7] on button "Add Contacts" at bounding box center [361, 9] width 36 height 7
click at [355, 20] on span "Create new contact" at bounding box center [363, 20] width 35 height 5
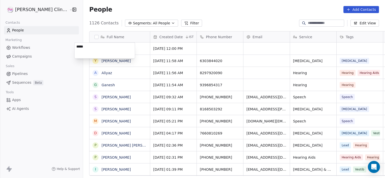
type textarea "******"
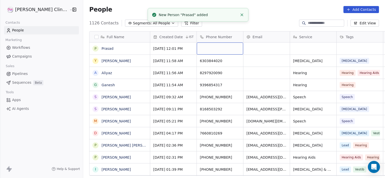
click at [197, 48] on div "grid" at bounding box center [220, 49] width 46 height 12
click at [193, 48] on input at bounding box center [205, 49] width 44 height 10
type input "**********"
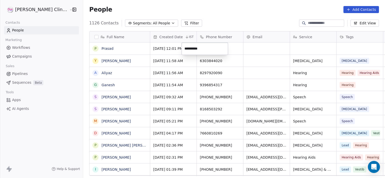
click at [280, 53] on html "RASYA Clinic External Contacts People Marketing Workflows Campaigns Sales Pipel…" at bounding box center [192, 89] width 385 height 178
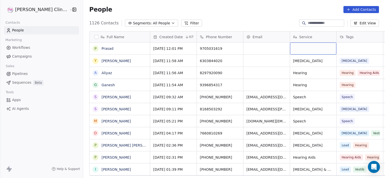
click at [290, 53] on div "grid" at bounding box center [313, 49] width 46 height 12
click at [280, 53] on textarea at bounding box center [298, 51] width 46 height 16
type textarea "*******"
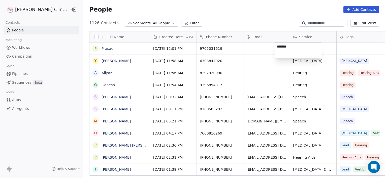
click at [356, 46] on html "RASYA Clinic External Contacts People Marketing Workflows Campaigns Sales Pipel…" at bounding box center [192, 89] width 385 height 178
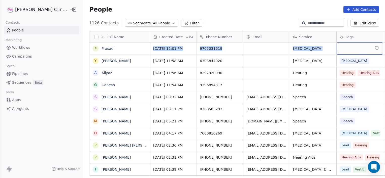
click at [356, 46] on div "grid" at bounding box center [360, 49] width 46 height 12
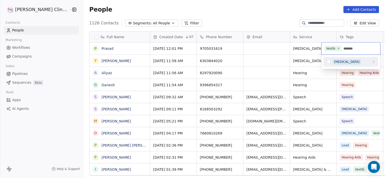
type input "*******"
click at [330, 60] on button "Suggestions" at bounding box center [329, 62] width 4 height 4
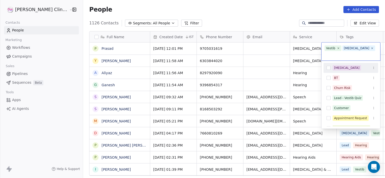
click at [313, 49] on html "RASYA Clinic External Contacts People Marketing Workflows Campaigns Sales Pipel…" at bounding box center [192, 89] width 385 height 178
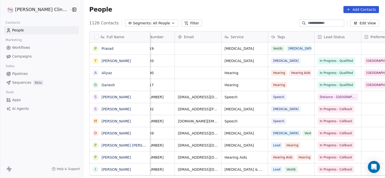
scroll to position [0, 74]
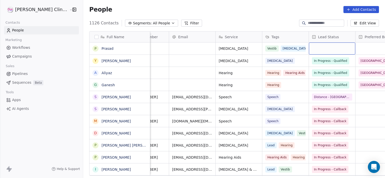
click at [313, 49] on div "grid" at bounding box center [332, 49] width 46 height 12
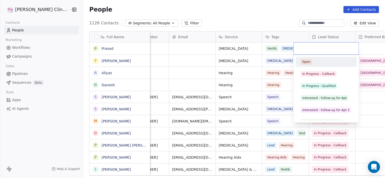
click at [313, 49] on input "text" at bounding box center [326, 49] width 59 height 6
click at [317, 88] on div "In Progress - Qualified" at bounding box center [318, 86] width 33 height 5
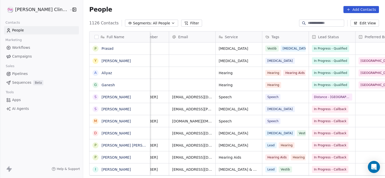
scroll to position [0, 117]
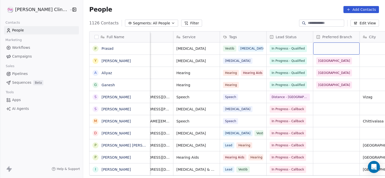
click at [313, 48] on div "grid" at bounding box center [336, 49] width 46 height 12
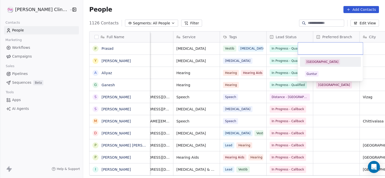
click at [304, 48] on input "text" at bounding box center [330, 49] width 59 height 6
click at [315, 77] on div "Guntur" at bounding box center [330, 74] width 57 height 8
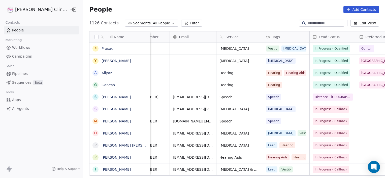
scroll to position [0, 0]
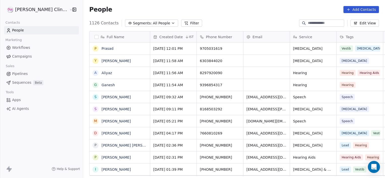
scroll to position [153, 313]
click at [102, 49] on link "Prasad" at bounding box center [108, 49] width 12 height 4
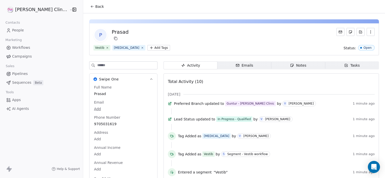
click at [305, 67] on span "Notes Notes" at bounding box center [298, 65] width 54 height 8
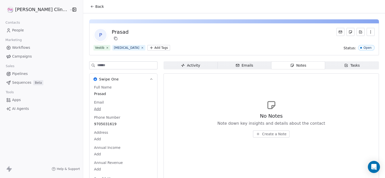
click at [262, 134] on span "Create a Note" at bounding box center [274, 134] width 24 height 5
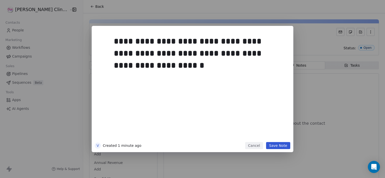
click at [274, 148] on button "Save Note" at bounding box center [278, 145] width 24 height 7
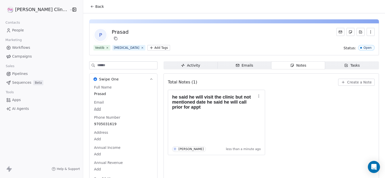
click at [337, 64] on span "Tasks Tasks" at bounding box center [352, 65] width 54 height 8
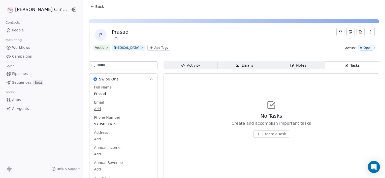
click at [253, 133] on button "Create a Task" at bounding box center [271, 134] width 36 height 7
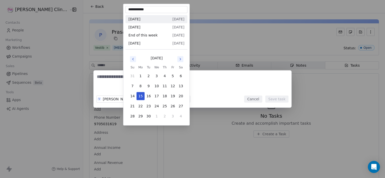
click at [136, 99] on body "**********" at bounding box center [192, 89] width 385 height 178
click at [138, 104] on button "22" at bounding box center [141, 106] width 8 height 8
type input "**********"
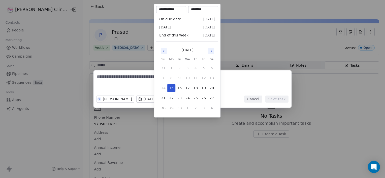
click at [162, 100] on body "**********" at bounding box center [192, 89] width 385 height 178
click at [209, 88] on button "20" at bounding box center [212, 88] width 8 height 8
click at [179, 97] on button "23" at bounding box center [179, 98] width 8 height 8
type input "**********"
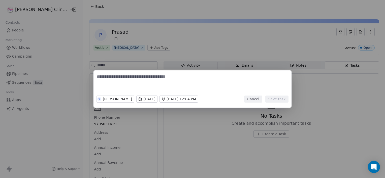
click at [223, 135] on div "V Vani Myla In one week Tue, 23 Sep 2025, 12:04 PM Cancel Save task" at bounding box center [192, 89] width 385 height 178
click at [131, 75] on textarea at bounding box center [192, 84] width 191 height 20
type textarea "**********"
click at [272, 100] on button "Save task" at bounding box center [276, 99] width 23 height 7
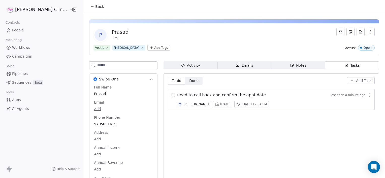
click at [278, 63] on span "Notes Notes" at bounding box center [298, 65] width 54 height 8
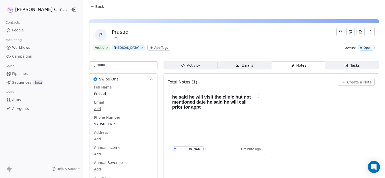
click at [258, 96] on icon "button" at bounding box center [258, 96] width 0 height 0
click at [252, 106] on span "Edit" at bounding box center [254, 106] width 7 height 5
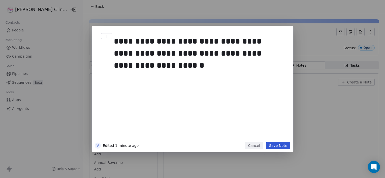
click at [223, 41] on div "**********" at bounding box center [198, 53] width 169 height 36
click at [187, 55] on div "**********" at bounding box center [198, 53] width 169 height 36
click at [278, 148] on button "Save Note" at bounding box center [278, 145] width 24 height 7
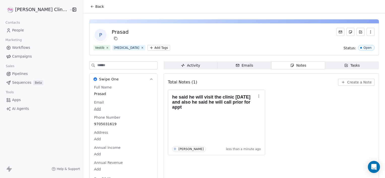
click at [327, 68] on span "Tasks Tasks" at bounding box center [352, 65] width 54 height 8
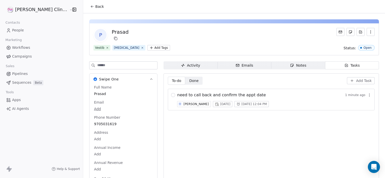
click at [220, 104] on span "In one week" at bounding box center [225, 104] width 10 height 4
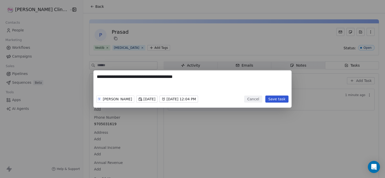
click at [254, 102] on button "Cancel" at bounding box center [253, 99] width 18 height 7
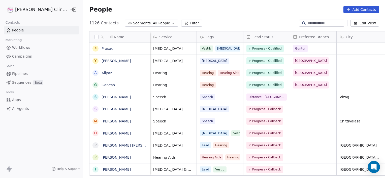
scroll to position [0, 139]
click at [338, 50] on div "grid" at bounding box center [361, 49] width 46 height 12
click at [335, 50] on textarea at bounding box center [346, 51] width 46 height 16
type textarea "**********"
click at [305, 44] on html "RASYA Clinic External Contacts People Marketing Workflows Campaigns Sales Pipel…" at bounding box center [192, 89] width 385 height 178
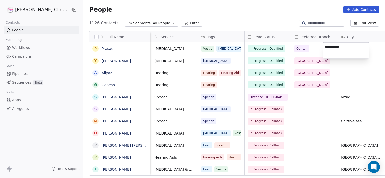
click at [309, 49] on html "RASYA Clinic External Contacts People Marketing Workflows Campaigns Sales Pipel…" at bounding box center [192, 89] width 385 height 178
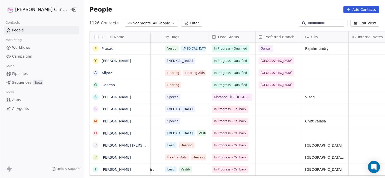
scroll to position [0, 199]
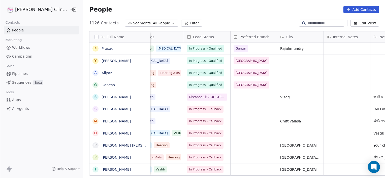
click at [354, 12] on button "Add Contacts" at bounding box center [361, 9] width 36 height 7
click at [367, 19] on span "Create new contact" at bounding box center [363, 20] width 35 height 5
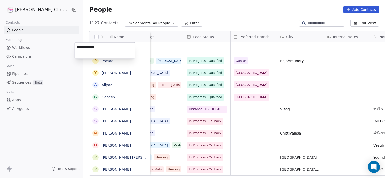
type textarea "**********"
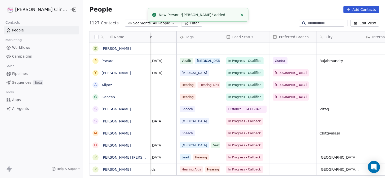
scroll to position [0, 0]
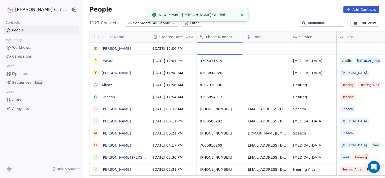
click at [197, 46] on div "grid" at bounding box center [220, 49] width 46 height 12
click at [195, 46] on input at bounding box center [205, 49] width 44 height 10
type input "**********"
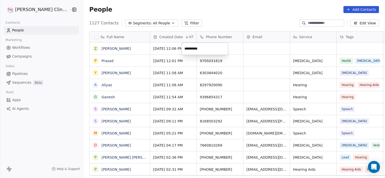
click at [286, 46] on html "RASYA Clinic External Contacts People Marketing Workflows Campaigns Sales Pipel…" at bounding box center [192, 89] width 385 height 178
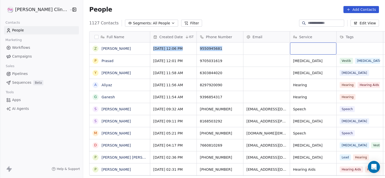
click at [290, 46] on div "grid" at bounding box center [313, 49] width 46 height 12
click at [286, 46] on textarea at bounding box center [298, 51] width 46 height 16
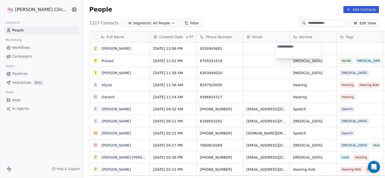
click at [286, 46] on textarea at bounding box center [298, 51] width 46 height 16
type textarea "*******"
click at [346, 47] on html "RASYA Clinic External Contacts People Marketing Workflows Campaigns Sales Pipel…" at bounding box center [192, 89] width 385 height 178
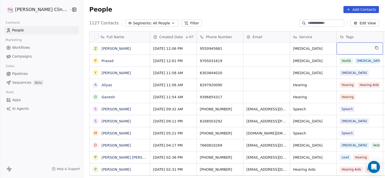
click at [346, 47] on div "grid" at bounding box center [360, 49] width 46 height 12
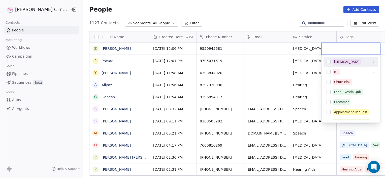
click at [346, 47] on input "text" at bounding box center [350, 49] width 53 height 6
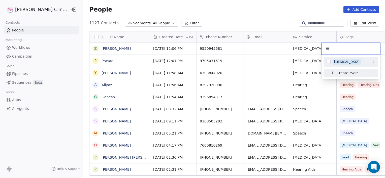
type input "***"
click at [336, 58] on div "[MEDICAL_DATA]" at bounding box center [350, 62] width 55 height 8
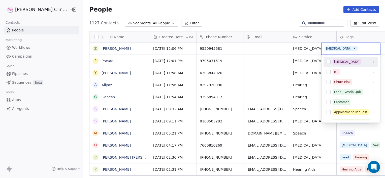
click at [312, 60] on html "RASYA Clinic External Contacts People Marketing Workflows Campaigns Sales Pipel…" at bounding box center [192, 89] width 385 height 178
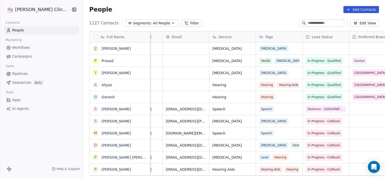
scroll to position [0, 81]
click at [307, 51] on div "grid" at bounding box center [326, 49] width 46 height 12
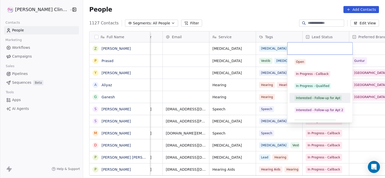
click at [315, 97] on div "Interested - Follow-up for Apt" at bounding box center [318, 98] width 44 height 5
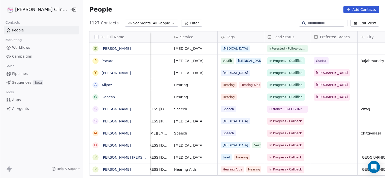
scroll to position [0, 138]
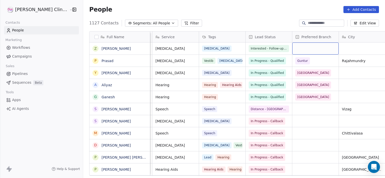
click at [295, 46] on div "grid" at bounding box center [315, 49] width 46 height 12
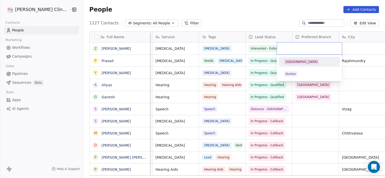
click at [289, 62] on div "[GEOGRAPHIC_DATA]" at bounding box center [301, 62] width 32 height 5
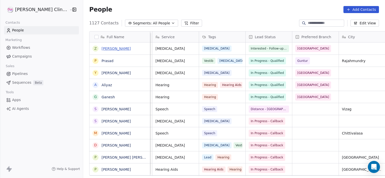
click at [102, 50] on link "[PERSON_NAME]" at bounding box center [116, 49] width 29 height 4
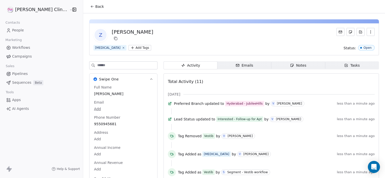
click at [277, 63] on span "Notes Notes" at bounding box center [298, 65] width 54 height 8
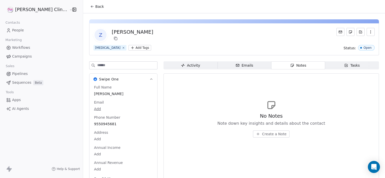
click at [253, 135] on button "Create a Note" at bounding box center [271, 134] width 37 height 7
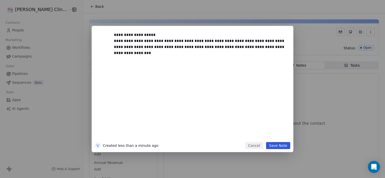
click at [278, 144] on button "Save Note" at bounding box center [278, 145] width 24 height 7
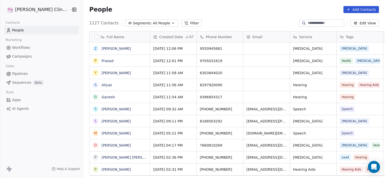
scroll to position [153, 313]
click at [355, 8] on button "Add Contacts" at bounding box center [361, 9] width 36 height 7
click at [351, 23] on span "Create new contact" at bounding box center [363, 20] width 35 height 5
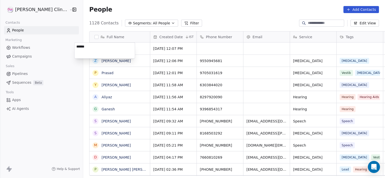
type textarea "*******"
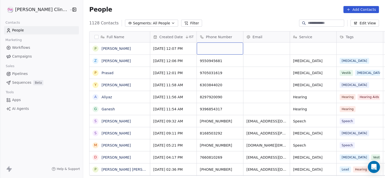
click at [202, 46] on div "grid" at bounding box center [220, 49] width 46 height 12
click at [197, 45] on div "grid" at bounding box center [220, 49] width 46 height 12
click at [188, 45] on input at bounding box center [205, 49] width 44 height 10
type input "**********"
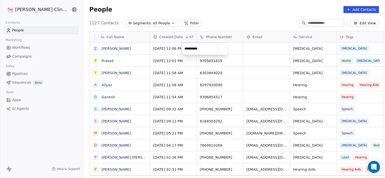
click at [297, 50] on html "RASYA Clinic External Contacts People Marketing Workflows Campaigns Sales Pipel…" at bounding box center [192, 89] width 385 height 178
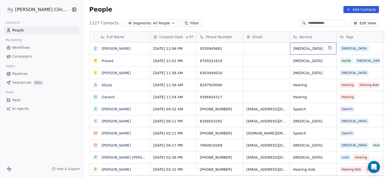
click at [297, 50] on span "[MEDICAL_DATA]" at bounding box center [308, 48] width 31 height 5
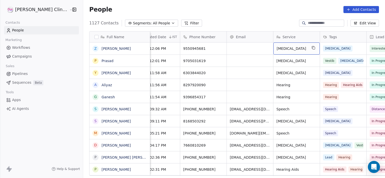
scroll to position [0, 21]
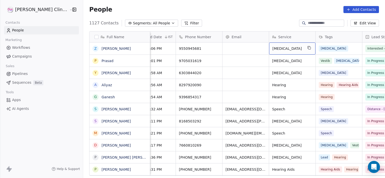
click at [350, 11] on icon at bounding box center [348, 10] width 4 height 4
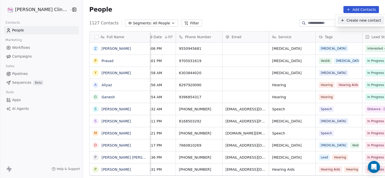
click at [351, 21] on span "Create new contact" at bounding box center [363, 20] width 35 height 5
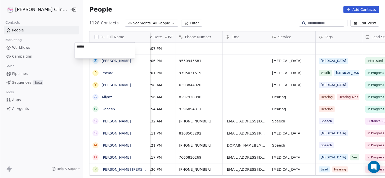
type textarea "*******"
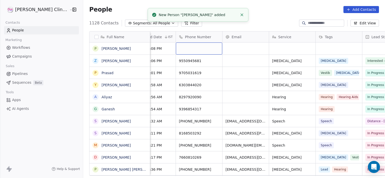
click at [176, 50] on div "grid" at bounding box center [199, 49] width 46 height 12
click at [171, 50] on input at bounding box center [184, 49] width 44 height 10
type input "**********"
click at [263, 51] on html "RASYA Clinic External Contacts People Marketing Workflows Campaigns Sales Pipel…" at bounding box center [192, 89] width 385 height 178
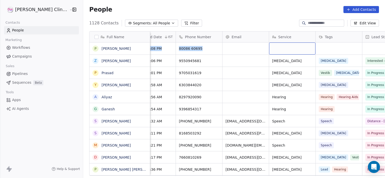
click at [269, 51] on div "grid" at bounding box center [292, 49] width 46 height 12
click at [263, 51] on textarea at bounding box center [277, 51] width 46 height 16
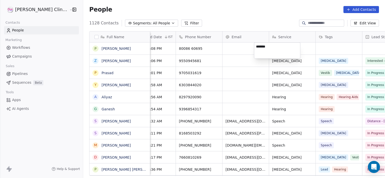
type textarea "*******"
click at [314, 42] on html "RASYA Clinic External Contacts People Marketing Workflows Campaigns Sales Pipel…" at bounding box center [192, 89] width 385 height 178
drag, startPoint x: 314, startPoint y: 42, endPoint x: 312, endPoint y: 52, distance: 10.9
click at [312, 52] on div "Full Name P Prathap Z Zaheeda sultana P Prasad y yeswanth A Aliyaz G Ganesh S S…" at bounding box center [241, 103] width 304 height 145
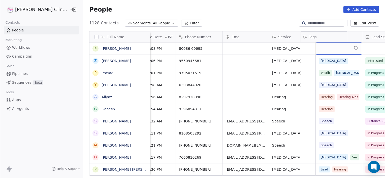
click at [316, 52] on div "grid" at bounding box center [339, 49] width 46 height 12
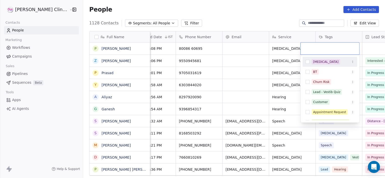
click at [312, 52] on div at bounding box center [330, 49] width 59 height 12
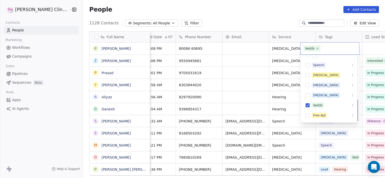
scroll to position [127, 0]
click at [317, 96] on div "[MEDICAL_DATA]" at bounding box center [325, 96] width 25 height 5
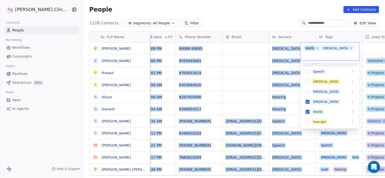
drag, startPoint x: 317, startPoint y: 48, endPoint x: 286, endPoint y: 48, distance: 31.0
click at [286, 48] on html "RASYA Clinic External Contacts People Marketing Workflows Campaigns Sales Pipel…" at bounding box center [192, 89] width 385 height 178
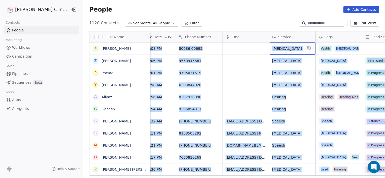
scroll to position [0, 93]
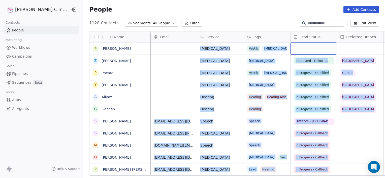
click at [290, 48] on div "grid" at bounding box center [313, 49] width 46 height 12
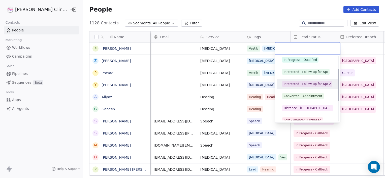
scroll to position [26, 0]
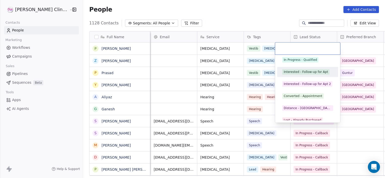
click at [298, 74] on div "Interested - Follow-up for Apt" at bounding box center [306, 72] width 44 height 5
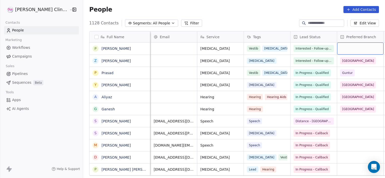
click at [341, 46] on div "grid" at bounding box center [360, 49] width 46 height 12
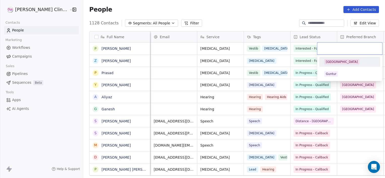
click at [341, 46] on input "text" at bounding box center [349, 49] width 59 height 6
click at [336, 64] on span "[GEOGRAPHIC_DATA]" at bounding box center [341, 62] width 35 height 6
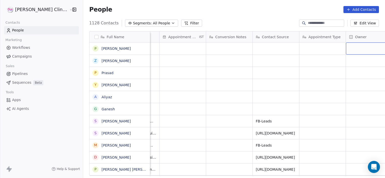
scroll to position [0, 459]
click at [343, 51] on div "grid" at bounding box center [366, 49] width 46 height 12
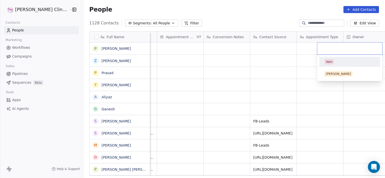
click at [341, 51] on div at bounding box center [349, 49] width 65 height 12
click at [328, 61] on div "Vani" at bounding box center [329, 62] width 7 height 5
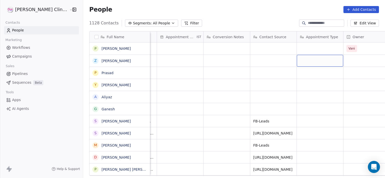
click at [328, 61] on div "grid" at bounding box center [320, 61] width 46 height 12
click at [328, 61] on html "RASYA Clinic External Contacts People Marketing Workflows Campaigns Sales Pipel…" at bounding box center [192, 89] width 385 height 178
click at [336, 60] on html "RASYA Clinic External Contacts People Marketing Workflows Campaigns Sales Pipel…" at bounding box center [192, 89] width 385 height 178
click at [343, 60] on div "grid" at bounding box center [366, 61] width 46 height 12
click at [343, 62] on div "grid" at bounding box center [366, 61] width 46 height 12
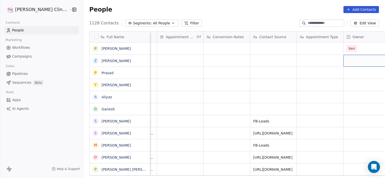
click at [343, 62] on div "grid" at bounding box center [366, 61] width 46 height 12
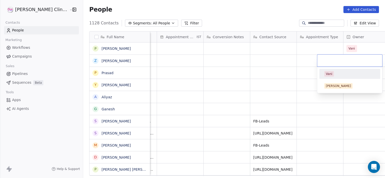
click at [328, 74] on div "Vani" at bounding box center [329, 74] width 7 height 5
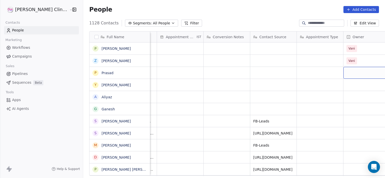
click at [343, 72] on div "grid" at bounding box center [366, 73] width 46 height 12
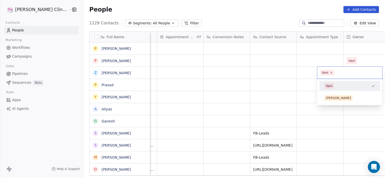
click at [328, 86] on div "Vani" at bounding box center [329, 86] width 7 height 5
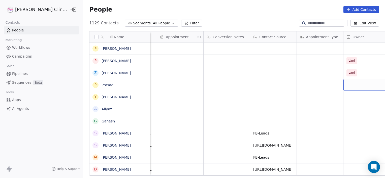
click at [343, 87] on div "grid" at bounding box center [366, 85] width 46 height 12
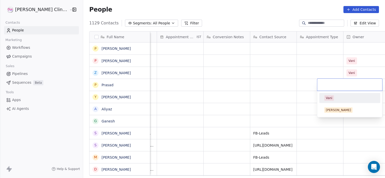
click at [330, 96] on div "Vani" at bounding box center [329, 98] width 7 height 5
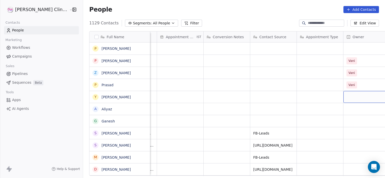
click at [343, 97] on div "grid" at bounding box center [366, 97] width 46 height 12
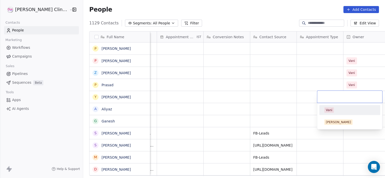
click at [328, 110] on div "Vani" at bounding box center [329, 110] width 7 height 5
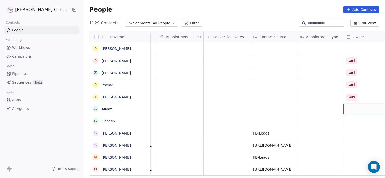
click at [343, 111] on div "grid" at bounding box center [366, 109] width 46 height 12
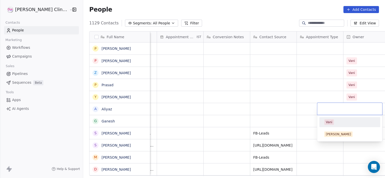
click at [332, 111] on input "text" at bounding box center [349, 109] width 59 height 6
click at [330, 120] on div "Vani" at bounding box center [329, 122] width 7 height 5
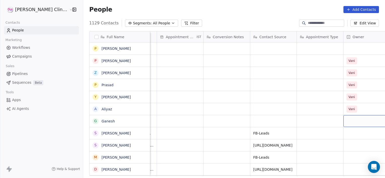
click at [343, 120] on div "grid" at bounding box center [366, 121] width 46 height 12
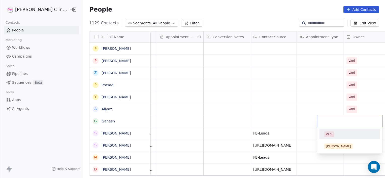
click at [328, 134] on div "Vani" at bounding box center [329, 134] width 7 height 5
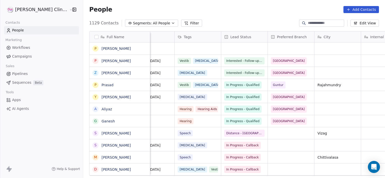
scroll to position [0, 0]
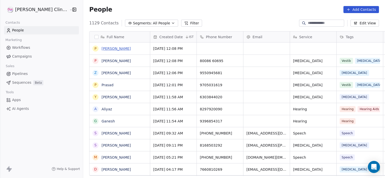
drag, startPoint x: 92, startPoint y: 52, endPoint x: 91, endPoint y: 49, distance: 2.6
click at [102, 49] on link "prathap" at bounding box center [116, 49] width 29 height 4
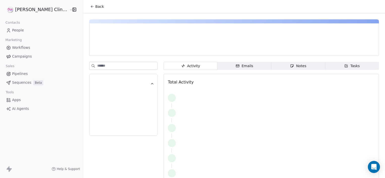
click at [93, 49] on div at bounding box center [146, 48] width 107 height 5
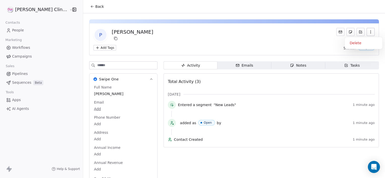
click at [370, 31] on icon "button" at bounding box center [370, 31] width 0 height 0
click at [353, 40] on div "Delete" at bounding box center [364, 43] width 34 height 8
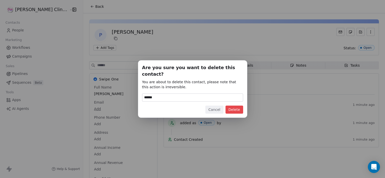
type input "******"
click at [234, 107] on button "Delete" at bounding box center [234, 110] width 18 height 8
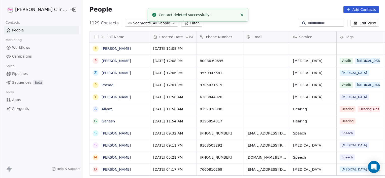
scroll to position [153, 313]
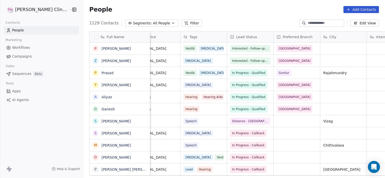
scroll to position [0, 244]
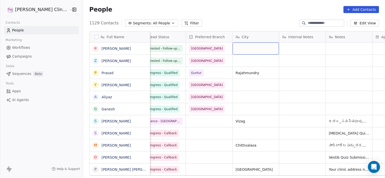
click at [233, 47] on div "grid" at bounding box center [256, 49] width 46 height 12
click at [224, 47] on textarea at bounding box center [240, 51] width 46 height 16
type textarea "**********"
click at [240, 45] on div "Manchiryala" at bounding box center [256, 49] width 46 height 12
click at [240, 45] on textarea "**********" at bounding box center [240, 51] width 46 height 16
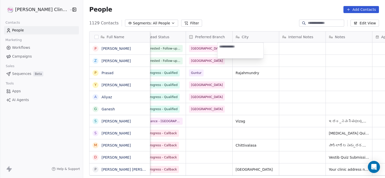
click at [235, 63] on html "[PERSON_NAME] Clinic External Contacts People Marketing Workflows Campaigns Sal…" at bounding box center [192, 89] width 385 height 178
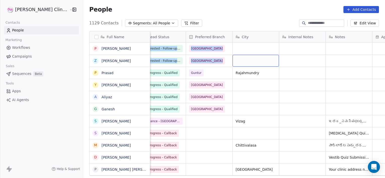
click at [235, 63] on div "grid" at bounding box center [256, 61] width 46 height 12
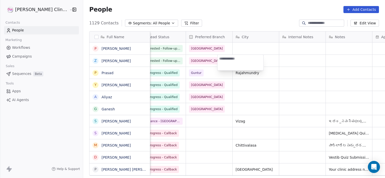
click at [235, 63] on textarea at bounding box center [240, 63] width 46 height 16
type textarea "**********"
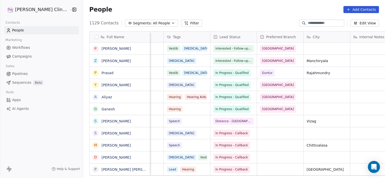
scroll to position [0, 172]
click at [322, 62] on span "Manchiryala" at bounding box center [322, 60] width 31 height 5
click at [322, 62] on textarea "**********" at bounding box center [312, 63] width 46 height 16
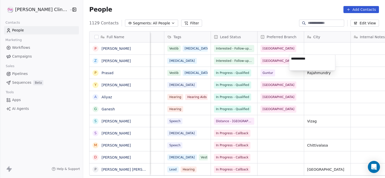
click at [322, 62] on textarea "**********" at bounding box center [312, 63] width 46 height 16
click at [314, 46] on html "[PERSON_NAME] Clinic External Contacts People Marketing Workflows Campaigns Sal…" at bounding box center [192, 89] width 385 height 178
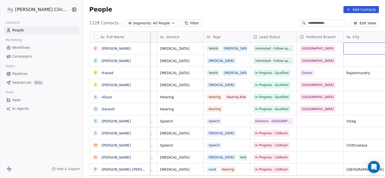
scroll to position [0, 179]
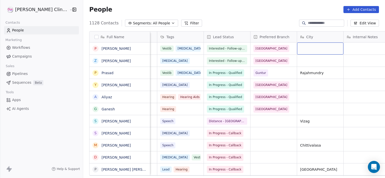
click at [300, 48] on div "grid" at bounding box center [320, 49] width 46 height 12
click at [300, 48] on textarea at bounding box center [305, 51] width 46 height 16
type textarea "*******"
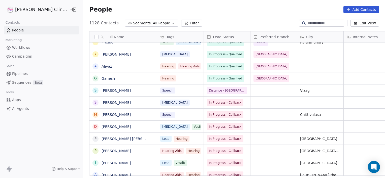
scroll to position [0, 0]
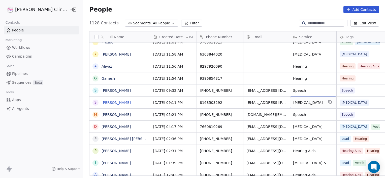
click at [102, 103] on link "[PERSON_NAME]" at bounding box center [116, 103] width 29 height 4
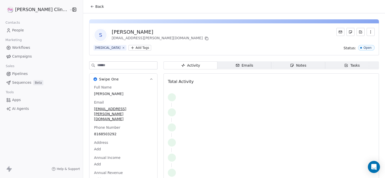
click at [271, 63] on span "Notes Notes" at bounding box center [298, 65] width 54 height 8
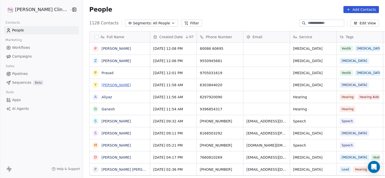
click at [102, 87] on link "[PERSON_NAME]" at bounding box center [116, 85] width 29 height 4
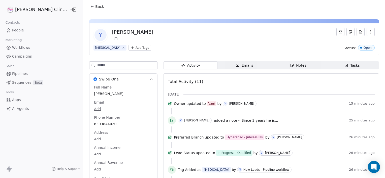
click at [271, 64] on span "Notes Notes" at bounding box center [298, 65] width 54 height 8
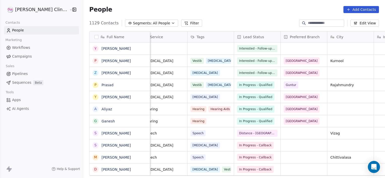
scroll to position [0, 149]
click at [280, 47] on div "grid" at bounding box center [303, 49] width 46 height 12
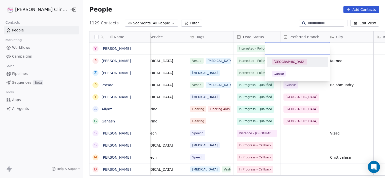
click at [278, 61] on div "[GEOGRAPHIC_DATA]" at bounding box center [290, 62] width 32 height 5
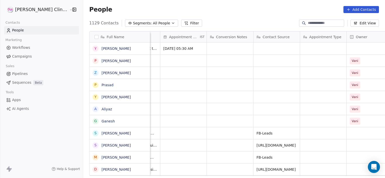
scroll to position [0, 471]
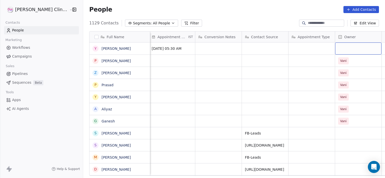
click at [344, 45] on div "grid" at bounding box center [358, 49] width 46 height 12
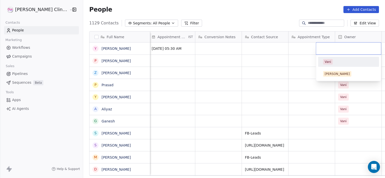
click at [344, 45] on div at bounding box center [348, 49] width 65 height 12
click at [327, 64] on div "Vani" at bounding box center [327, 62] width 7 height 5
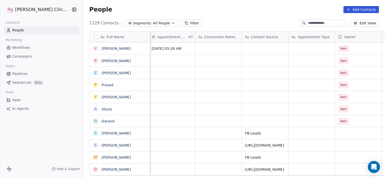
scroll to position [0, 0]
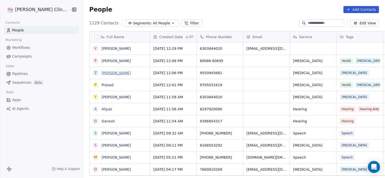
click at [102, 73] on link "[PERSON_NAME]" at bounding box center [116, 73] width 29 height 4
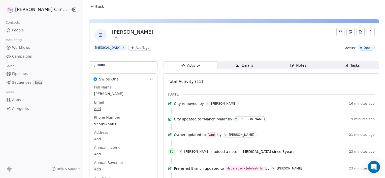
click at [291, 61] on span "Notes Notes" at bounding box center [298, 65] width 54 height 8
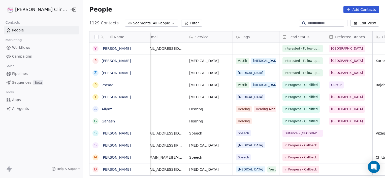
scroll to position [0, 104]
click at [236, 45] on div "grid" at bounding box center [256, 49] width 46 height 12
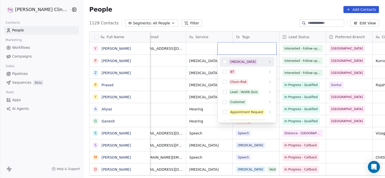
click at [236, 45] on div at bounding box center [247, 49] width 59 height 12
click at [258, 113] on div "Appointment Request" at bounding box center [246, 112] width 33 height 5
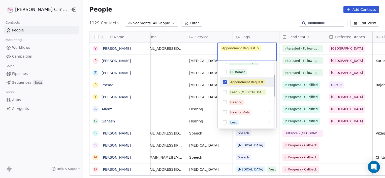
scroll to position [38, 0]
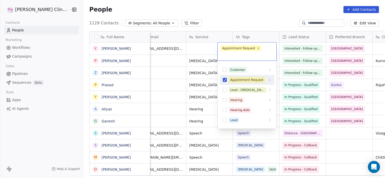
click at [224, 80] on button "Suggestions" at bounding box center [225, 80] width 4 height 4
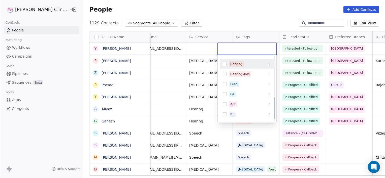
scroll to position [128, 0]
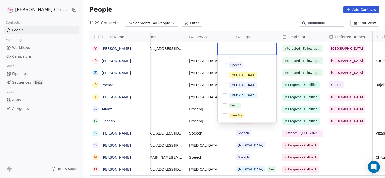
click at [230, 90] on div "[MEDICAL_DATA]" at bounding box center [247, 85] width 55 height 10
click at [205, 48] on html "[PERSON_NAME] Clinic External Contacts People Marketing Workflows Campaigns Sal…" at bounding box center [192, 89] width 385 height 178
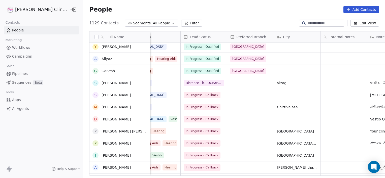
scroll to position [50, 0]
click at [229, 108] on div "[PHONE_NUMBER] [EMAIL_ADDRESS][DOMAIN_NAME] [MEDICAL_DATA] Interested - Follow-…" at bounding box center [303, 110] width 711 height 134
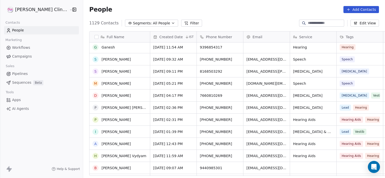
scroll to position [74, 0]
click at [102, 134] on link "[PERSON_NAME]" at bounding box center [116, 132] width 29 height 4
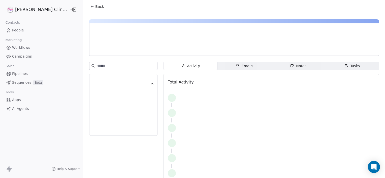
click at [330, 66] on span "Tasks Tasks" at bounding box center [352, 66] width 54 height 8
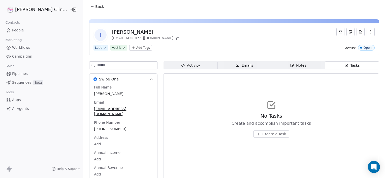
click at [300, 67] on span "Notes Notes" at bounding box center [298, 65] width 54 height 8
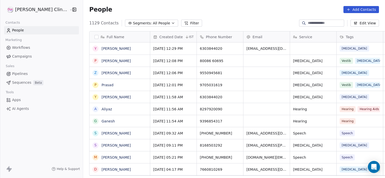
scroll to position [153, 313]
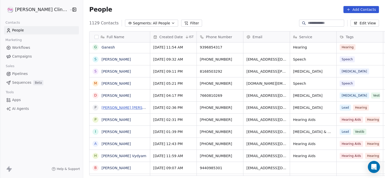
click at [109, 107] on link "[PERSON_NAME] [PERSON_NAME]" at bounding box center [132, 108] width 60 height 4
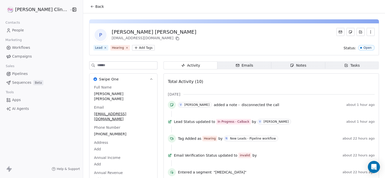
click at [339, 70] on div "Activity Activity Emails Emails Notes Notes Tasks Tasks Total Activity (10) [DA…" at bounding box center [271, 165] width 215 height 208
click at [338, 67] on span "Tasks Tasks" at bounding box center [352, 65] width 54 height 8
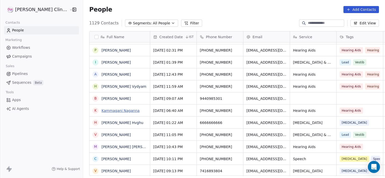
click at [102, 112] on link "Kammagani Naganna" at bounding box center [121, 111] width 38 height 4
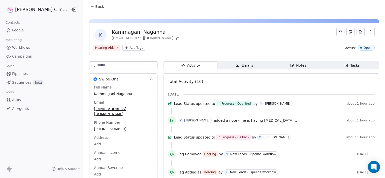
click at [336, 66] on span "Tasks Tasks" at bounding box center [352, 65] width 54 height 8
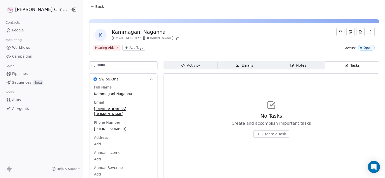
click at [301, 69] on span "Notes Notes" at bounding box center [298, 65] width 54 height 8
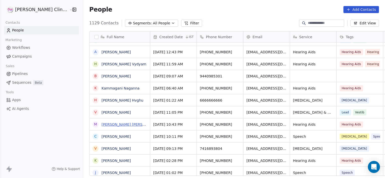
click at [102, 123] on link "[PERSON_NAME] [PERSON_NAME] Nellore" at bounding box center [138, 125] width 73 height 4
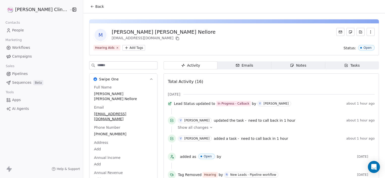
drag, startPoint x: 327, startPoint y: 60, endPoint x: 324, endPoint y: 66, distance: 6.2
click at [325, 66] on span "Tasks Tasks" at bounding box center [352, 65] width 54 height 8
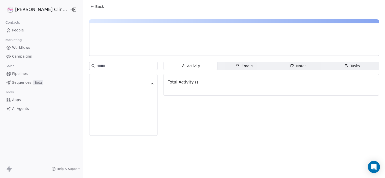
click at [90, 8] on icon at bounding box center [92, 7] width 4 height 4
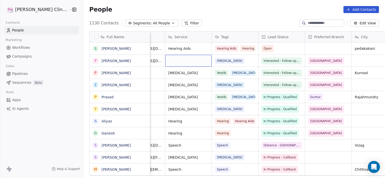
scroll to position [0, 125]
click at [264, 50] on span "Open" at bounding box center [268, 48] width 8 height 5
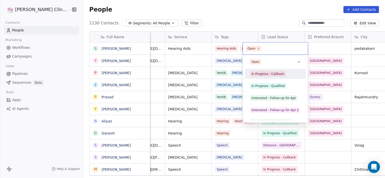
drag, startPoint x: 254, startPoint y: 50, endPoint x: 260, endPoint y: 75, distance: 25.9
click at [260, 75] on div "In Progress - Callback" at bounding box center [267, 74] width 33 height 5
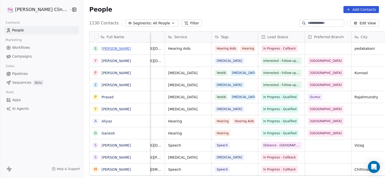
click at [103, 49] on link "[PERSON_NAME]" at bounding box center [116, 49] width 29 height 4
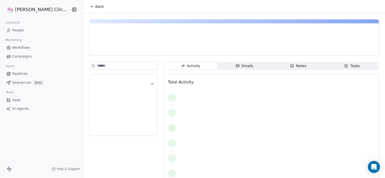
click at [300, 66] on span "Notes Notes" at bounding box center [298, 66] width 54 height 8
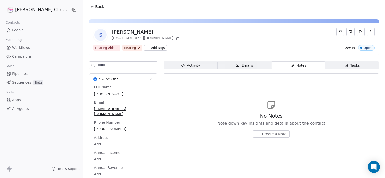
click at [262, 133] on span "Create a Note" at bounding box center [274, 134] width 24 height 5
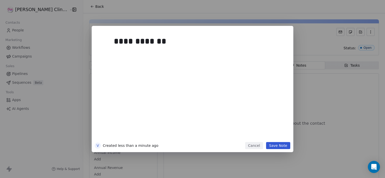
click at [272, 145] on button "Save Note" at bounding box center [278, 145] width 24 height 7
